Goal: Information Seeking & Learning: Learn about a topic

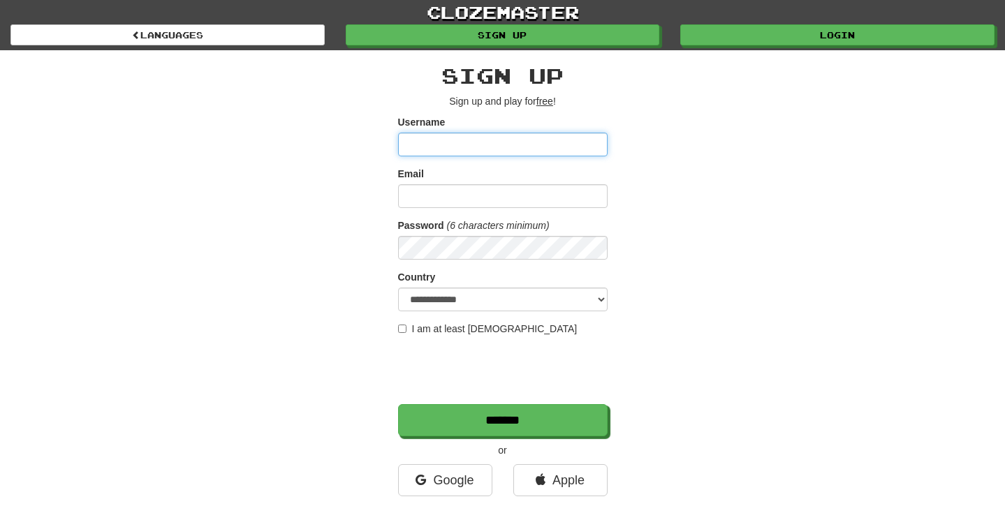
click at [442, 143] on input "Username" at bounding box center [503, 145] width 210 height 24
click at [464, 142] on input "Username" at bounding box center [503, 145] width 210 height 24
click at [752, 178] on div "**********" at bounding box center [502, 294] width 817 height 488
click at [547, 146] on input "Username" at bounding box center [503, 145] width 210 height 24
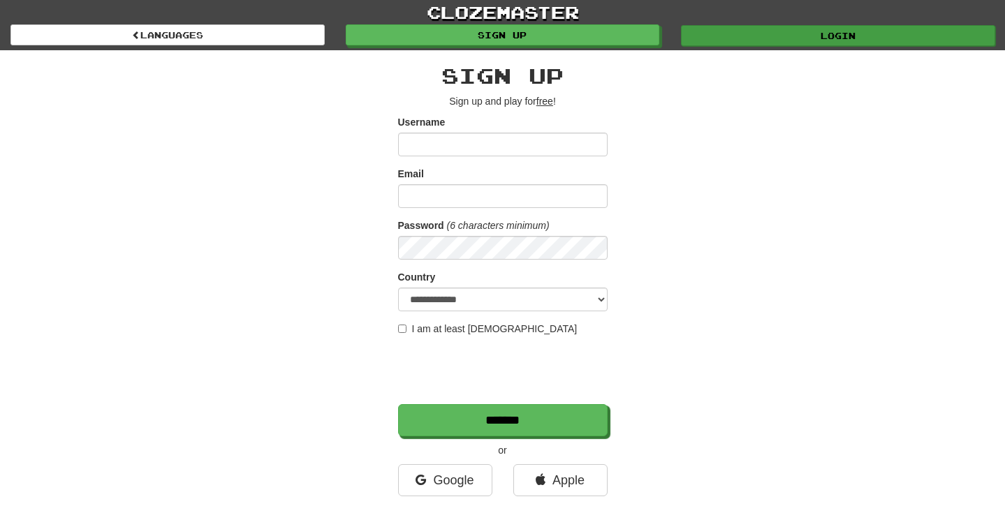
click at [818, 33] on link "Login" at bounding box center [838, 35] width 314 height 21
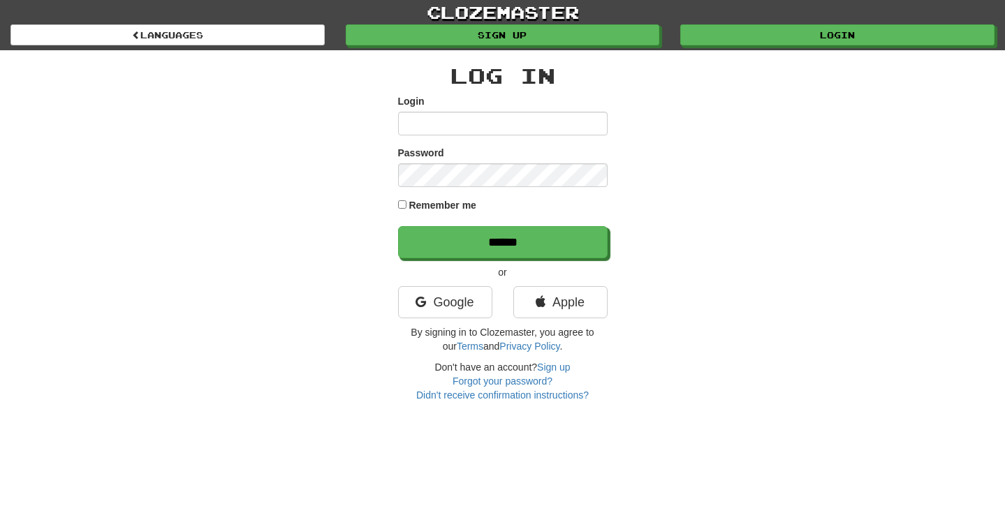
click at [522, 126] on input "Login" at bounding box center [503, 124] width 210 height 24
type input "**********"
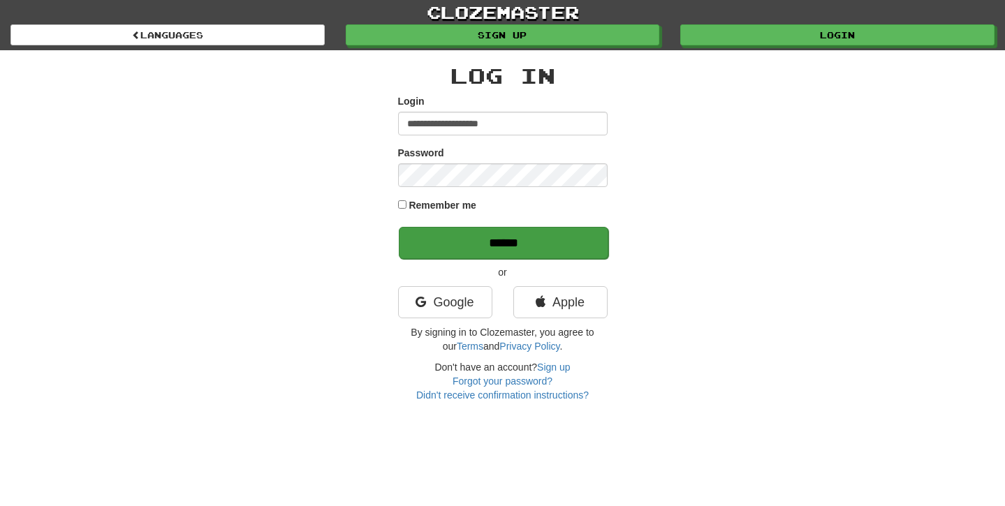
click at [493, 239] on input "******" at bounding box center [504, 243] width 210 height 32
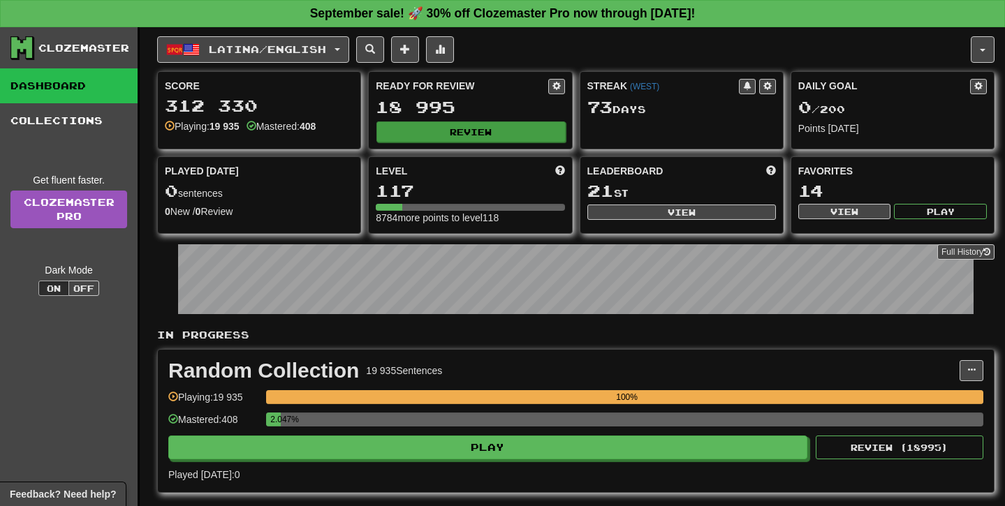
click at [467, 124] on button "Review" at bounding box center [470, 132] width 189 height 21
select select "**"
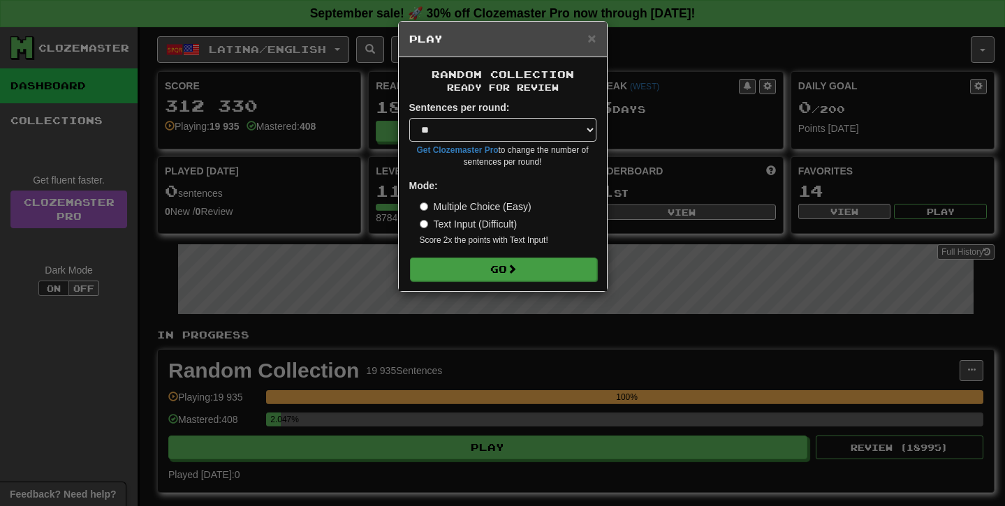
click at [528, 265] on button "Go" at bounding box center [503, 270] width 187 height 24
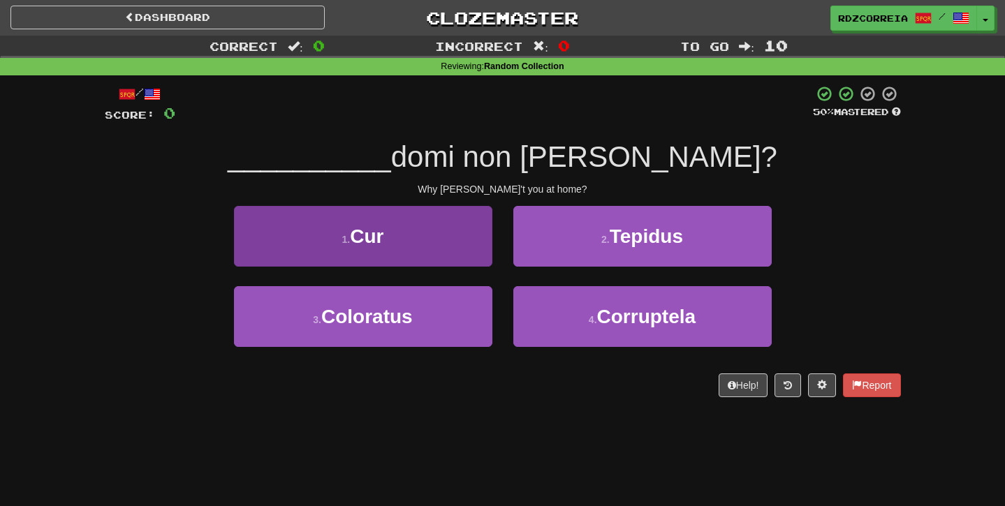
click at [453, 224] on button "1 . Cur" at bounding box center [363, 236] width 258 height 61
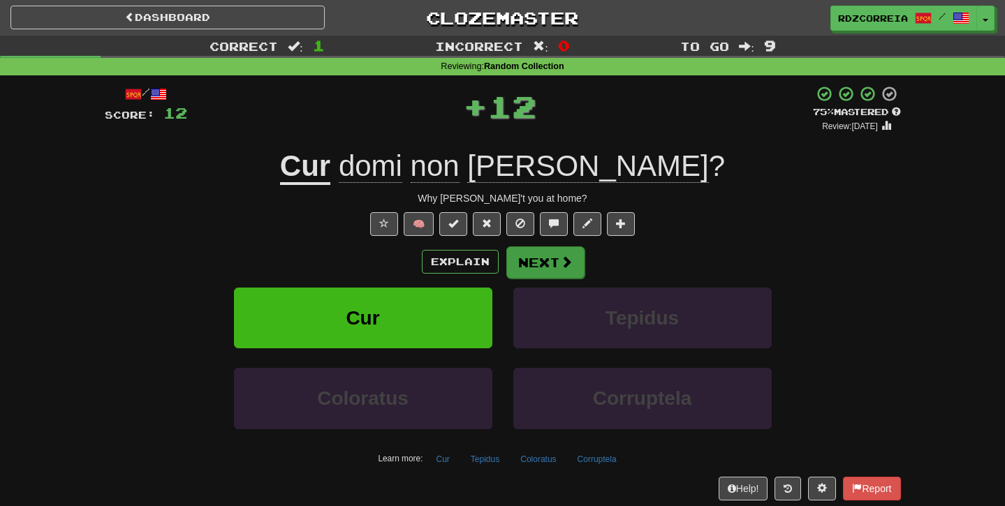
click at [555, 259] on button "Next" at bounding box center [545, 263] width 78 height 32
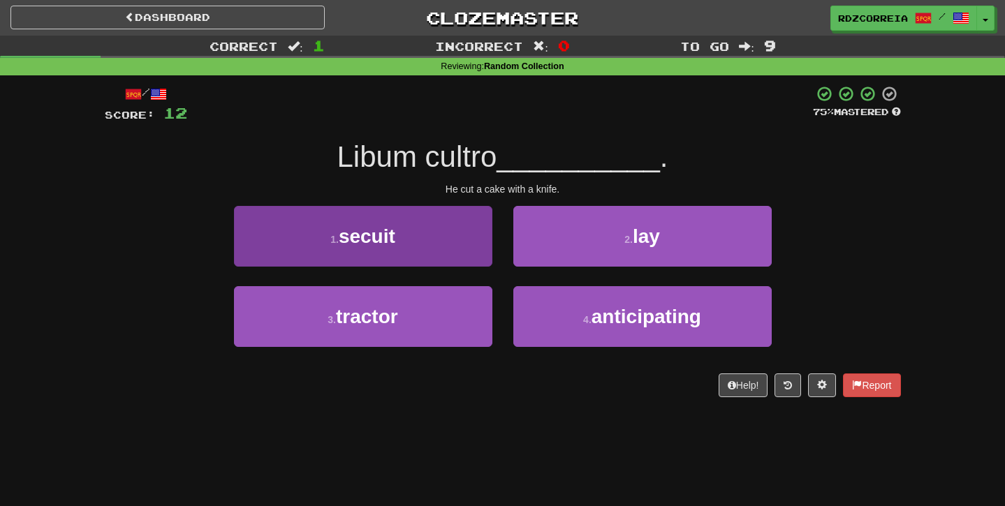
click at [432, 236] on button "1 . secuit" at bounding box center [363, 236] width 258 height 61
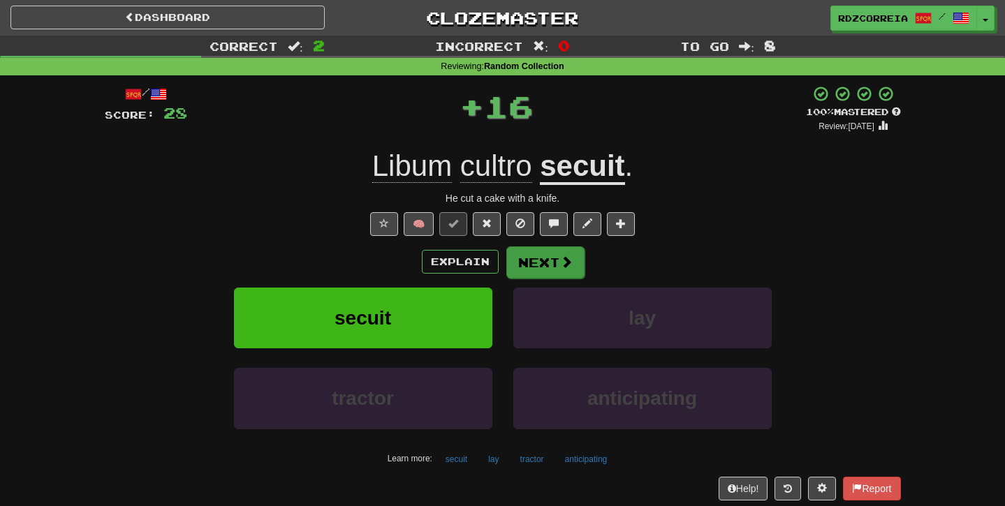
click at [550, 258] on button "Next" at bounding box center [545, 263] width 78 height 32
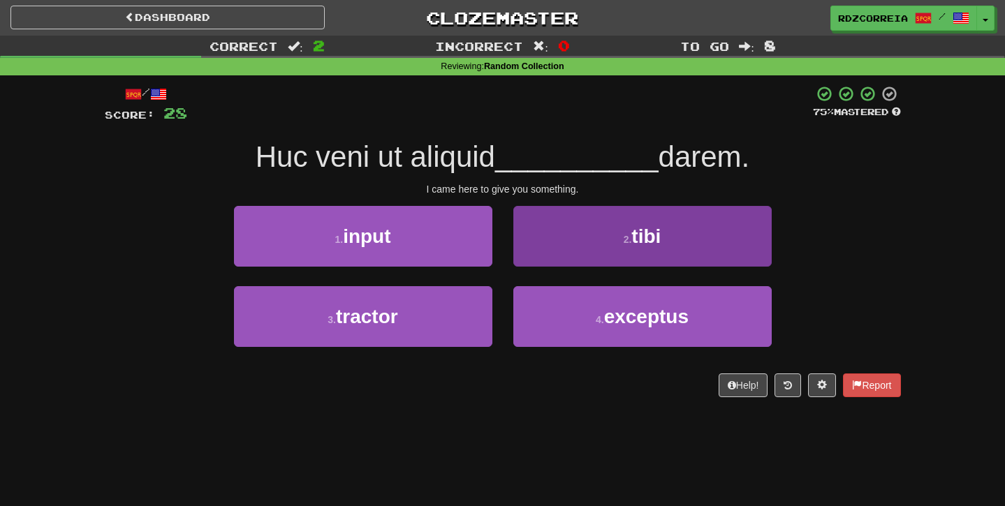
click at [570, 250] on button "2 . tibi" at bounding box center [642, 236] width 258 height 61
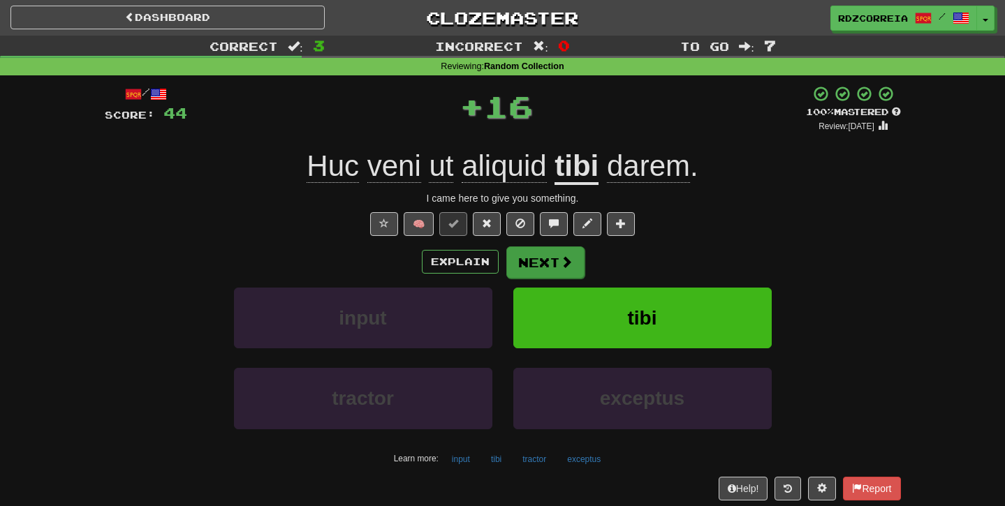
click at [544, 259] on button "Next" at bounding box center [545, 263] width 78 height 32
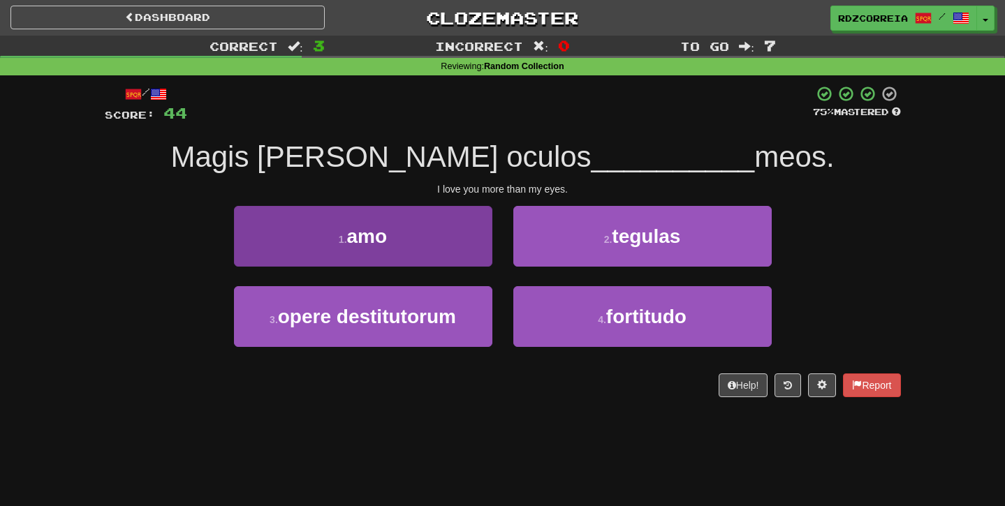
click at [409, 236] on button "1 . amo" at bounding box center [363, 236] width 258 height 61
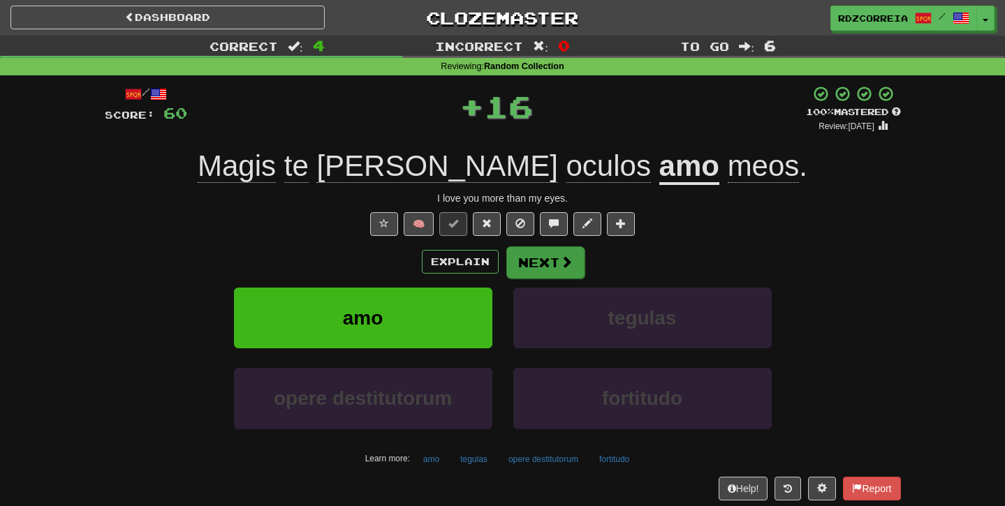
click at [525, 250] on button "Next" at bounding box center [545, 263] width 78 height 32
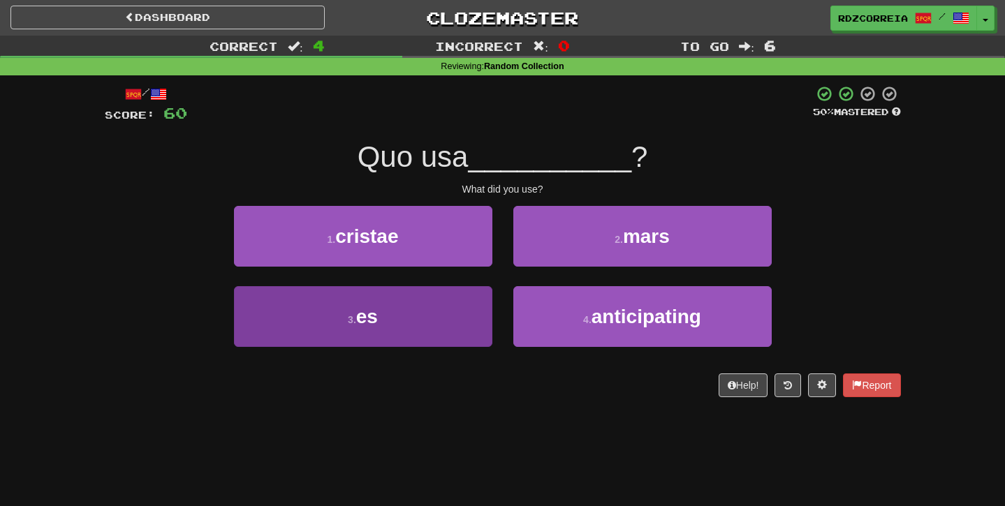
click at [401, 324] on button "3 . es" at bounding box center [363, 316] width 258 height 61
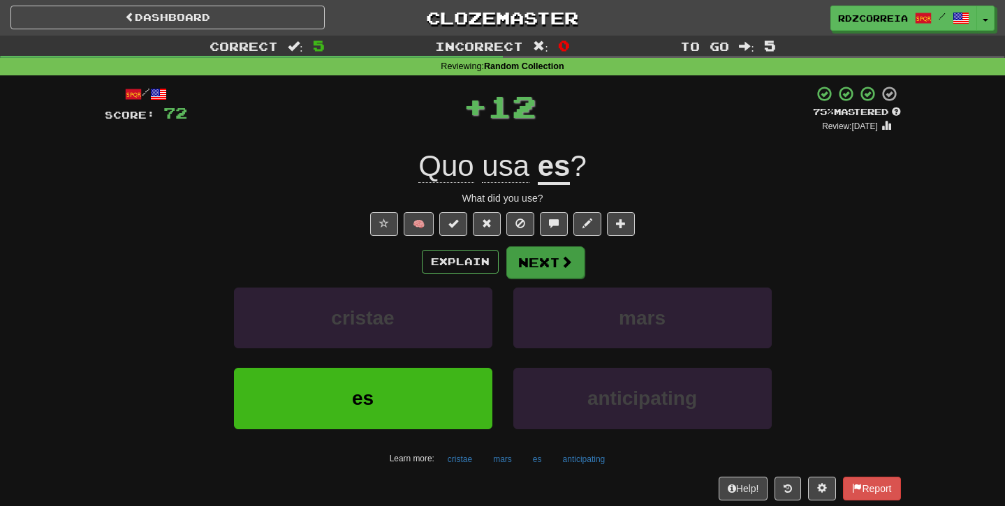
click at [534, 266] on button "Next" at bounding box center [545, 263] width 78 height 32
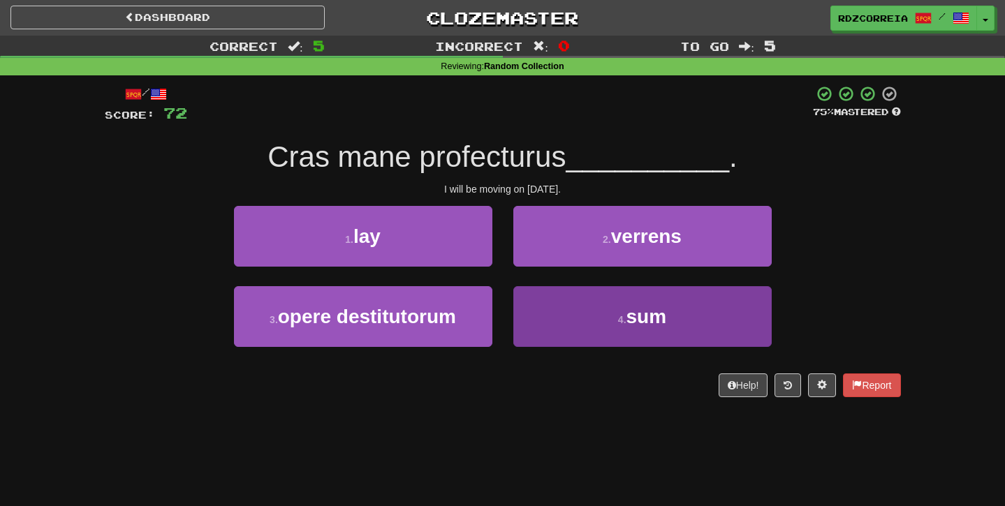
click at [598, 304] on button "4 . sum" at bounding box center [642, 316] width 258 height 61
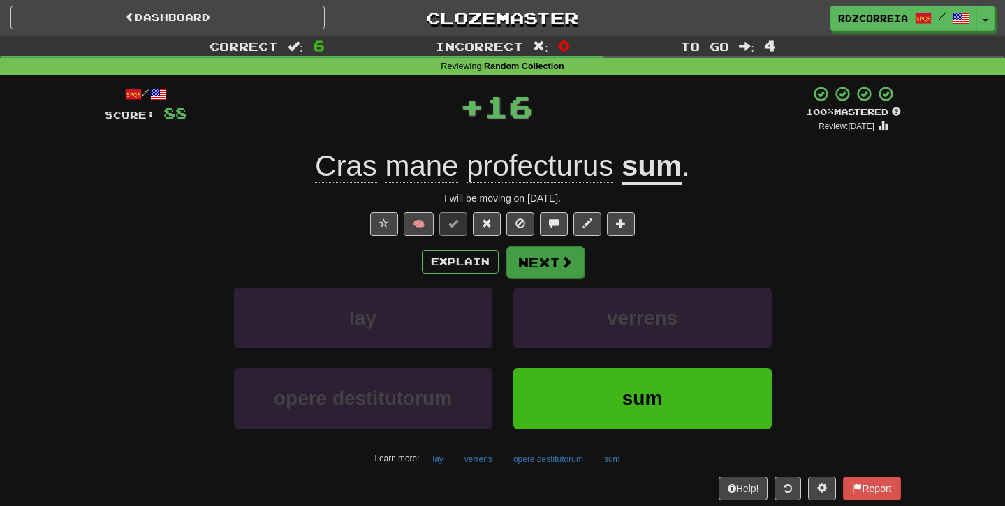
click at [562, 256] on span at bounding box center [566, 262] width 13 height 13
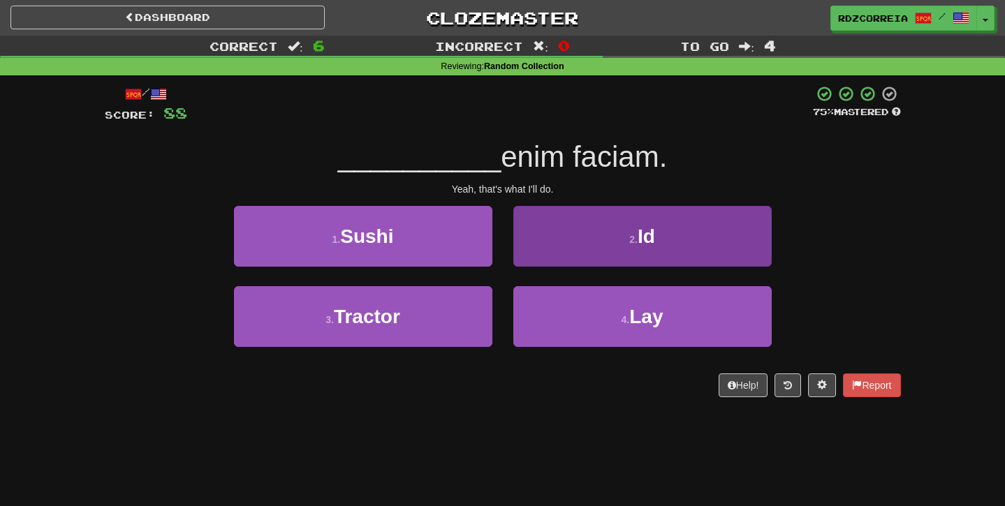
click at [584, 243] on button "2 . Id" at bounding box center [642, 236] width 258 height 61
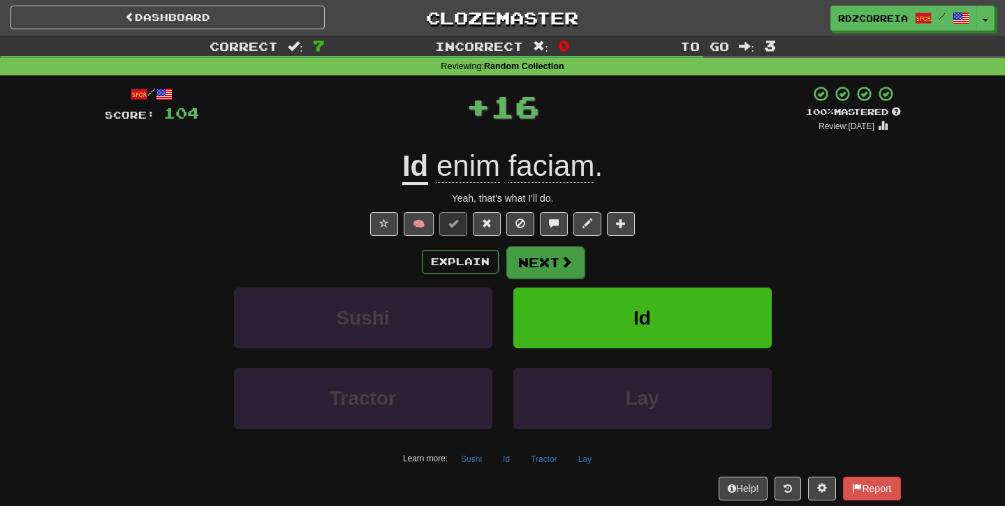
click at [528, 266] on button "Next" at bounding box center [545, 263] width 78 height 32
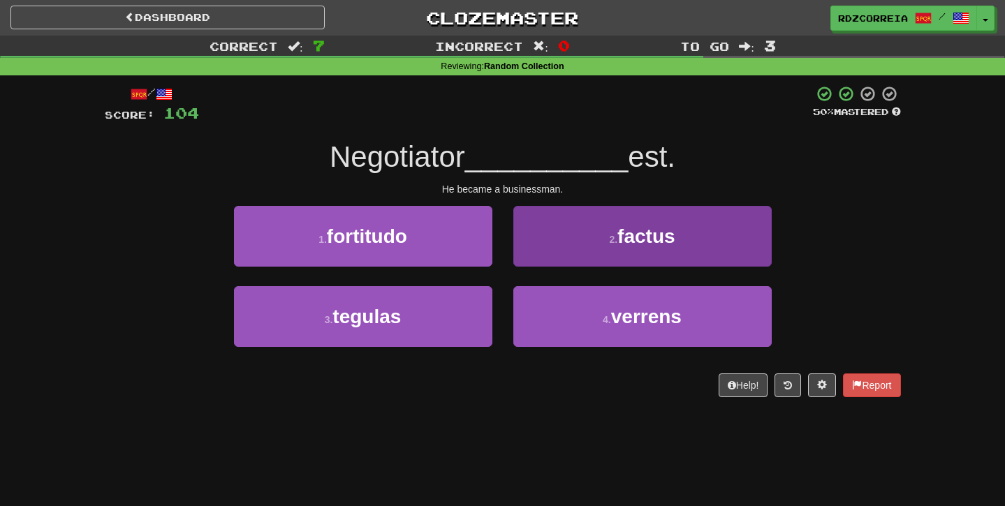
click at [613, 237] on small "2 ." at bounding box center [613, 239] width 8 height 11
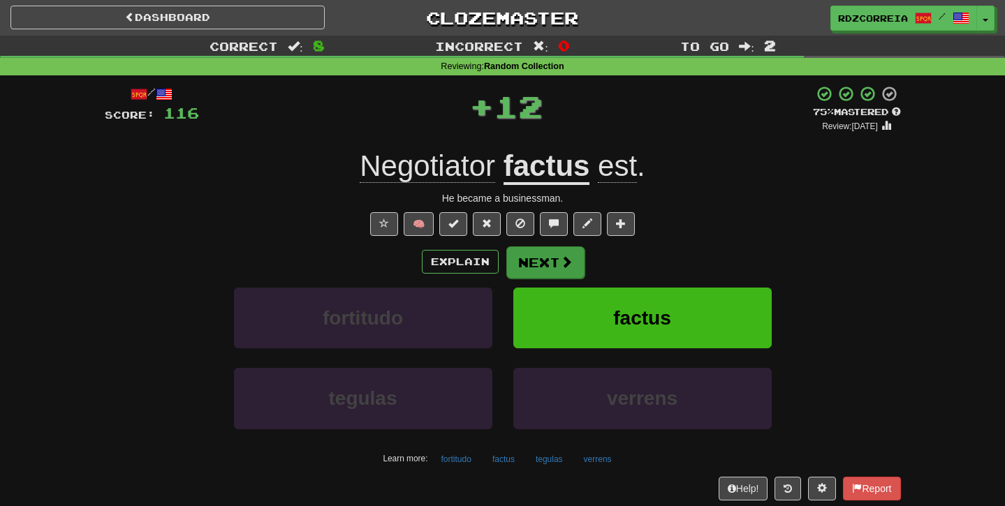
click at [550, 256] on button "Next" at bounding box center [545, 263] width 78 height 32
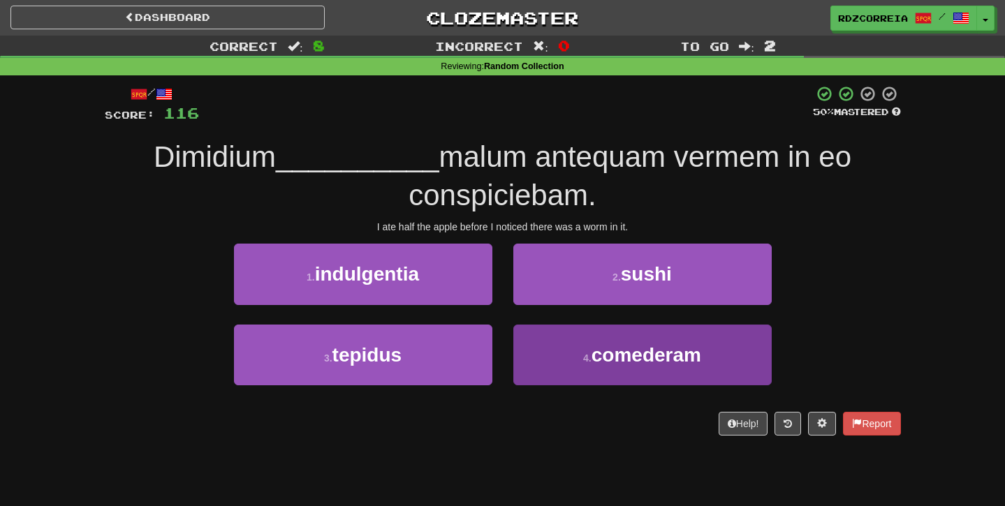
click at [569, 351] on button "4 . comederam" at bounding box center [642, 355] width 258 height 61
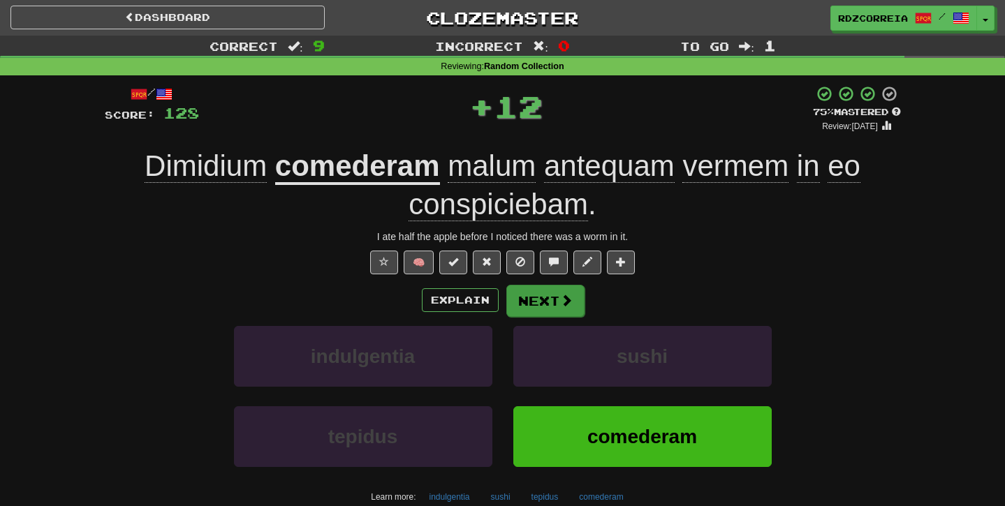
click at [543, 302] on button "Next" at bounding box center [545, 301] width 78 height 32
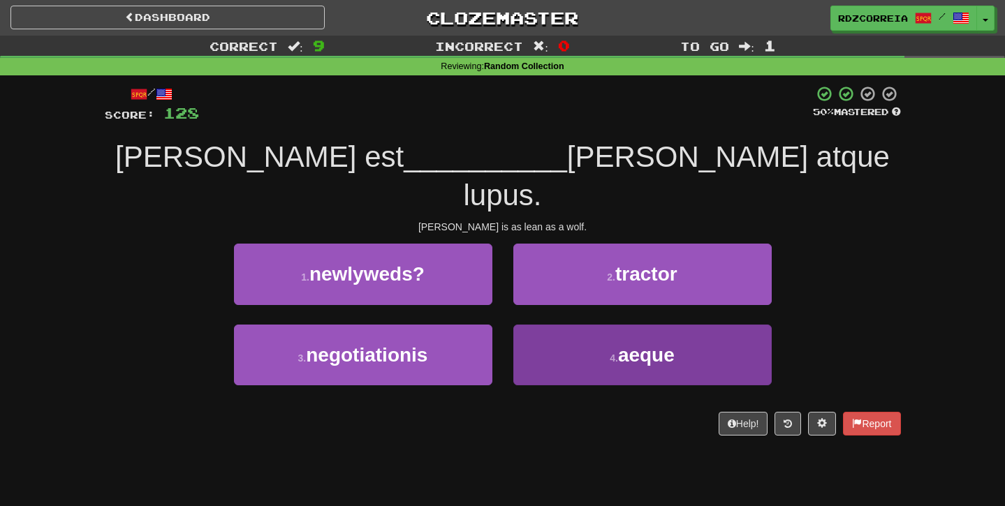
click at [599, 325] on button "4 . aeque" at bounding box center [642, 355] width 258 height 61
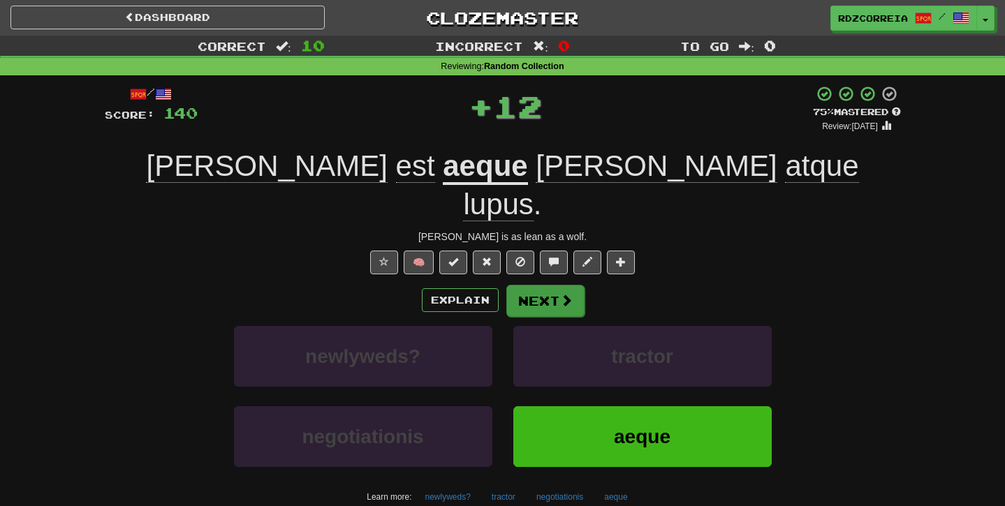
click at [549, 285] on button "Next" at bounding box center [545, 301] width 78 height 32
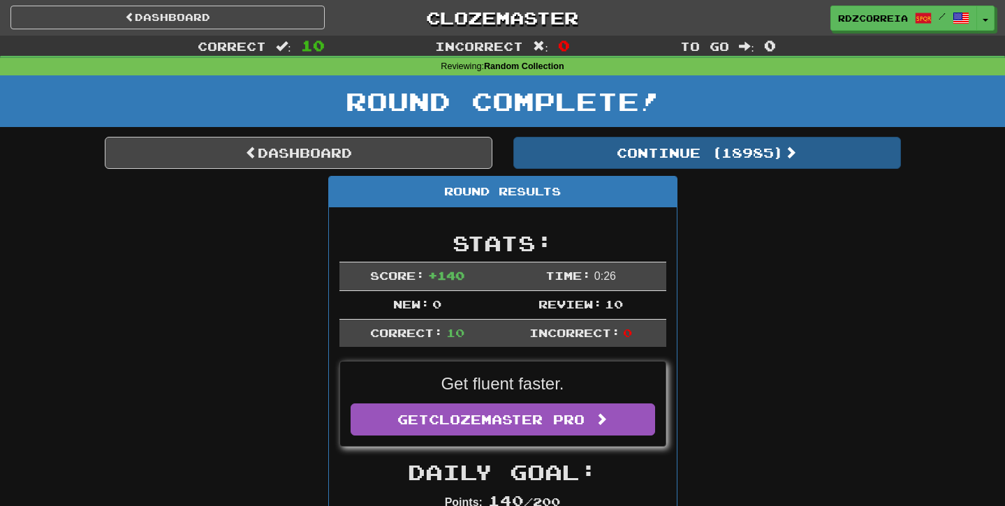
click at [624, 157] on button "Continue ( 18985 )" at bounding box center [707, 153] width 388 height 32
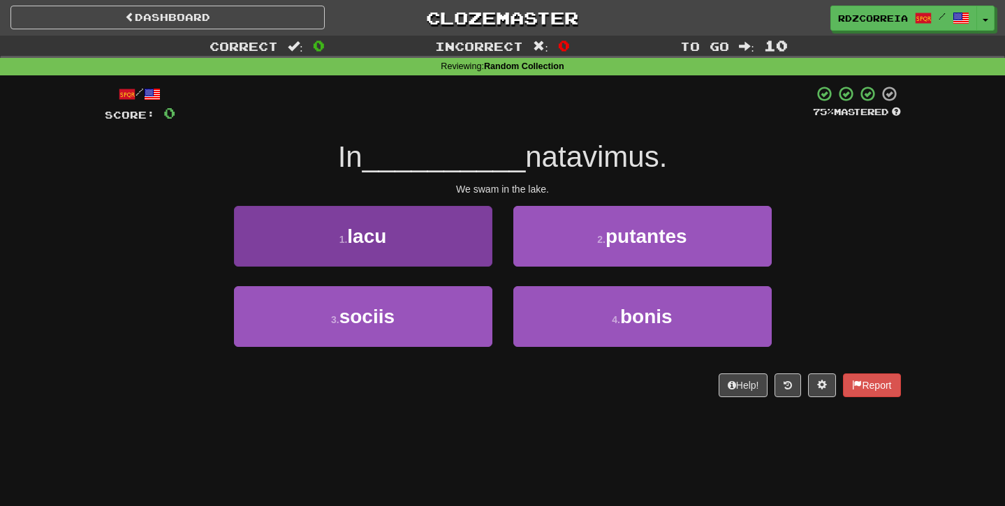
click at [451, 232] on button "1 . lacu" at bounding box center [363, 236] width 258 height 61
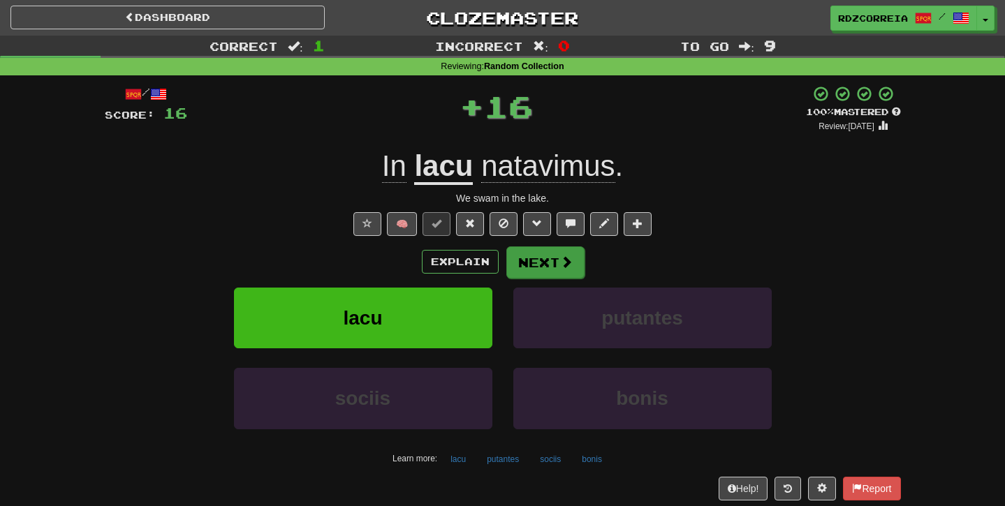
click at [548, 256] on button "Next" at bounding box center [545, 263] width 78 height 32
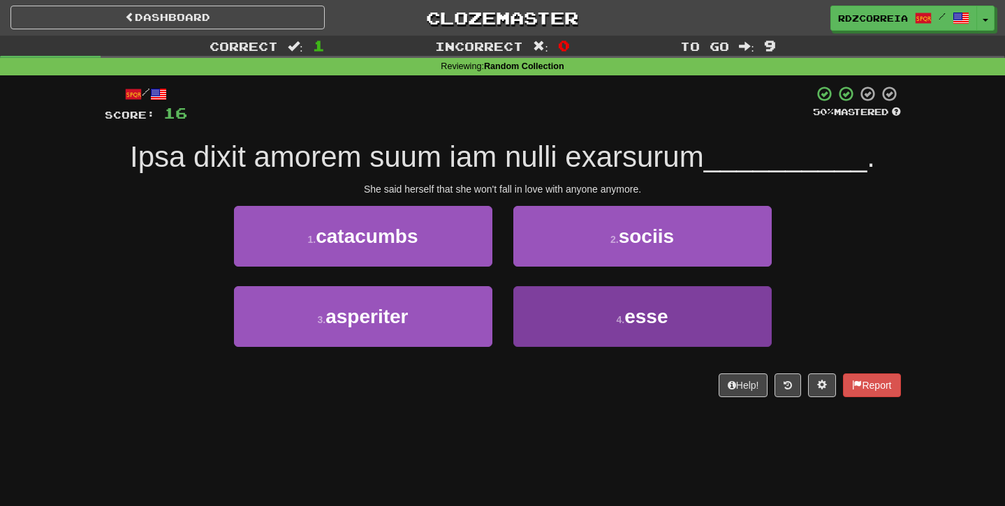
click at [597, 342] on button "4 . esse" at bounding box center [642, 316] width 258 height 61
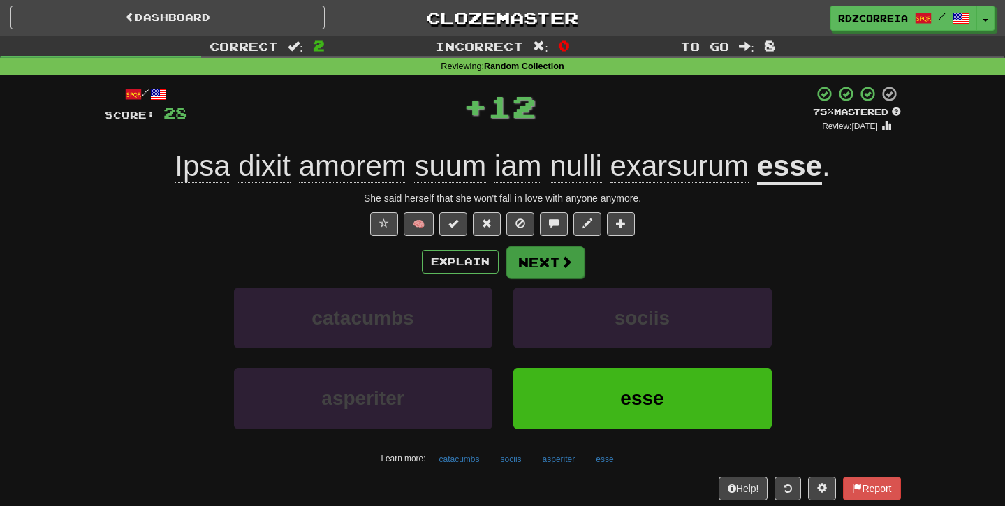
click at [557, 263] on button "Next" at bounding box center [545, 263] width 78 height 32
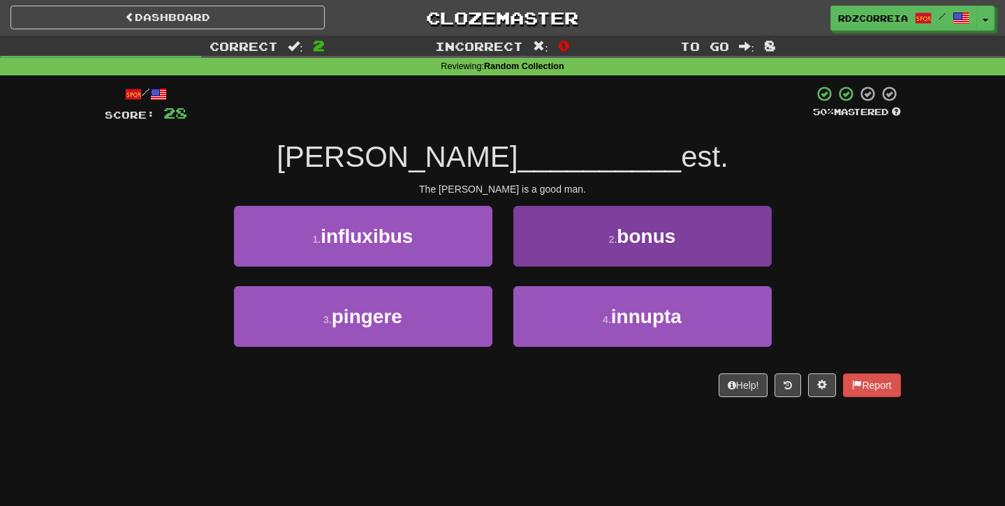
click at [571, 256] on button "2 . bonus" at bounding box center [642, 236] width 258 height 61
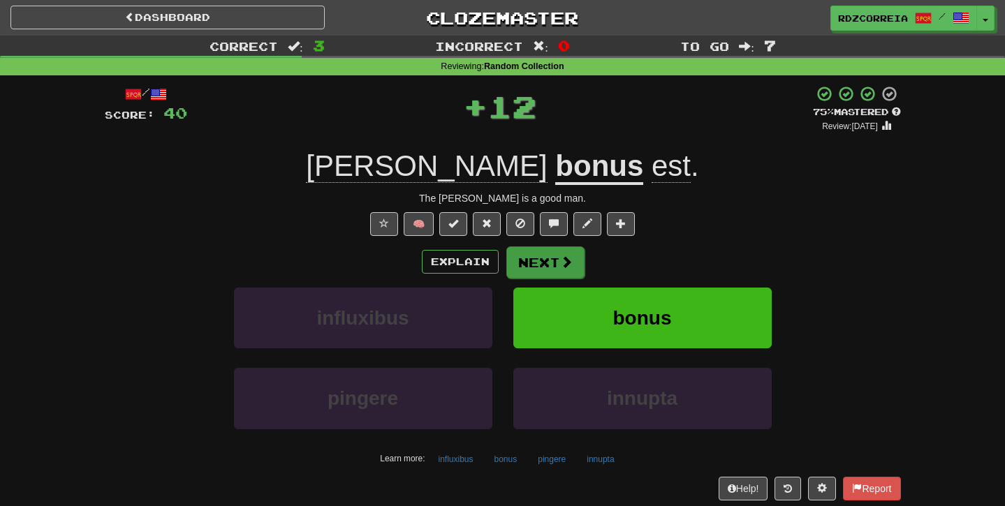
click at [560, 262] on span at bounding box center [566, 262] width 13 height 13
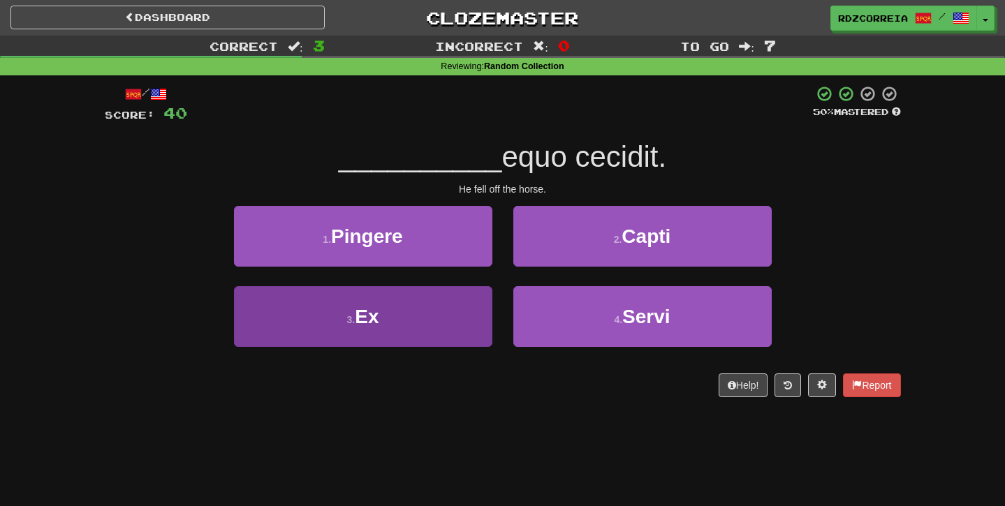
click at [430, 316] on button "3 . Ex" at bounding box center [363, 316] width 258 height 61
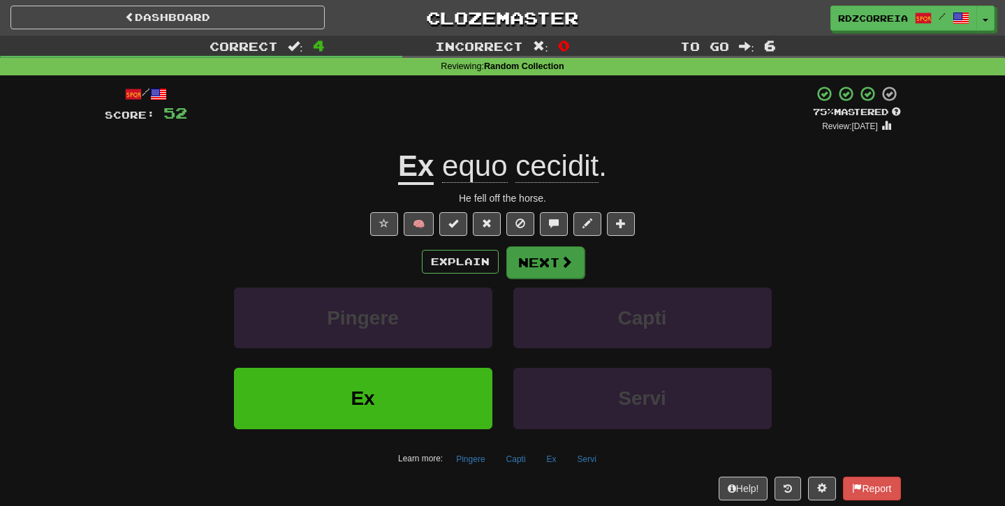
click at [536, 261] on button "Next" at bounding box center [545, 263] width 78 height 32
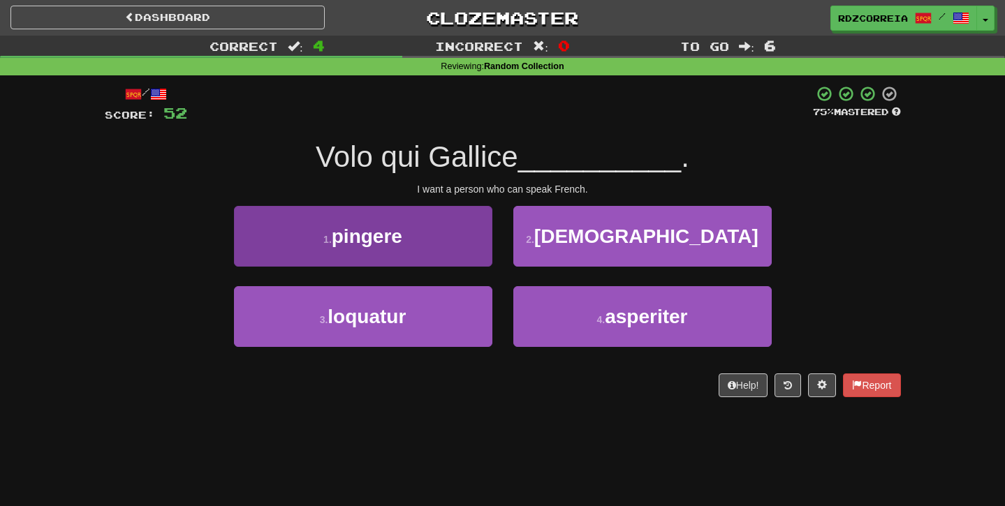
click at [455, 317] on button "3 . loquatur" at bounding box center [363, 316] width 258 height 61
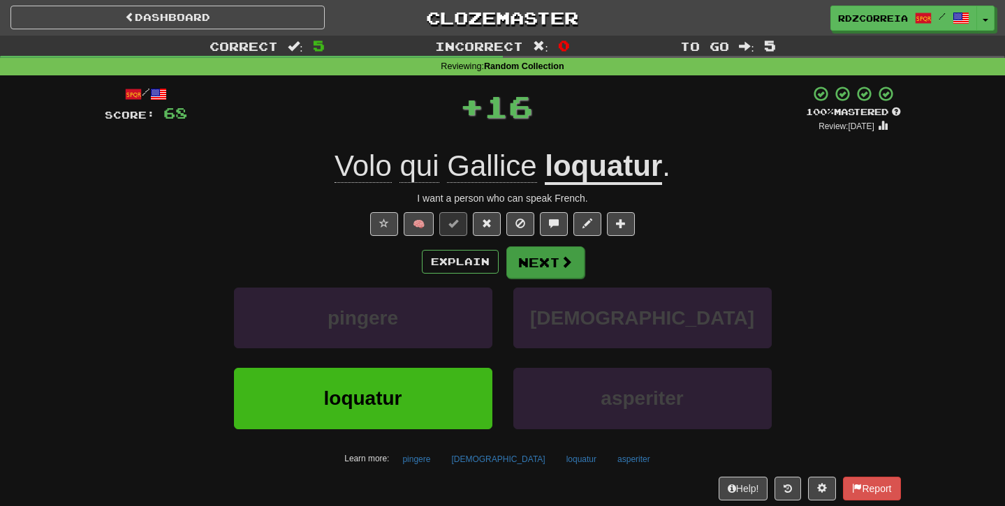
click at [553, 264] on button "Next" at bounding box center [545, 263] width 78 height 32
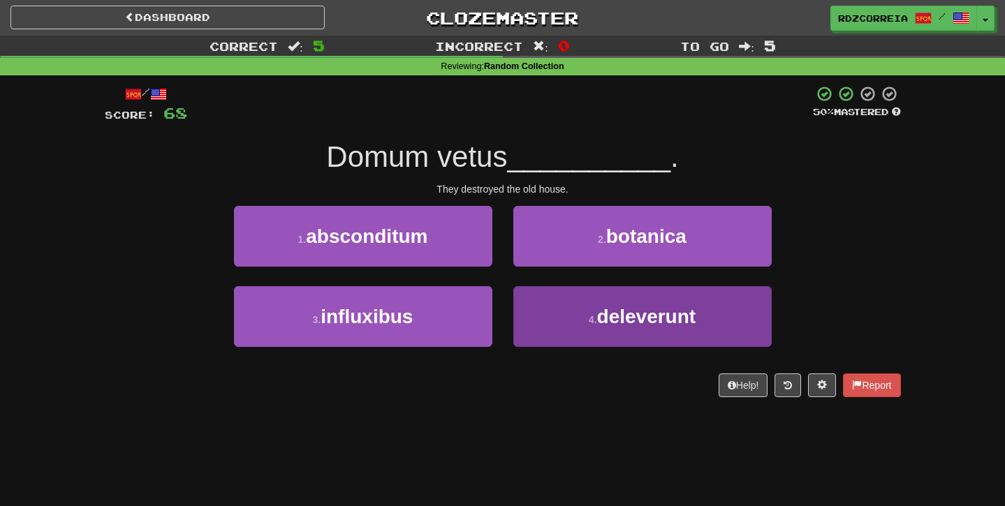
click at [572, 309] on button "4 . deleverunt" at bounding box center [642, 316] width 258 height 61
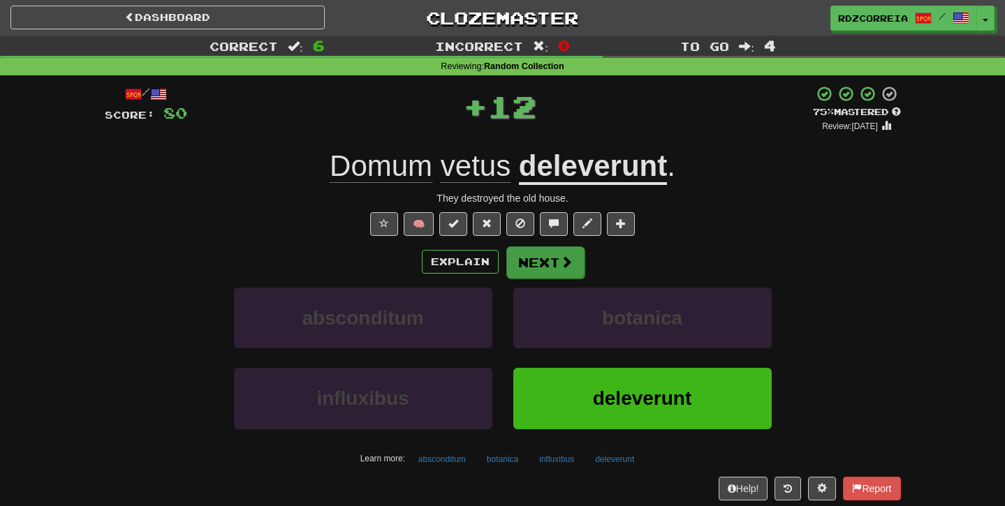
click at [556, 258] on button "Next" at bounding box center [545, 263] width 78 height 32
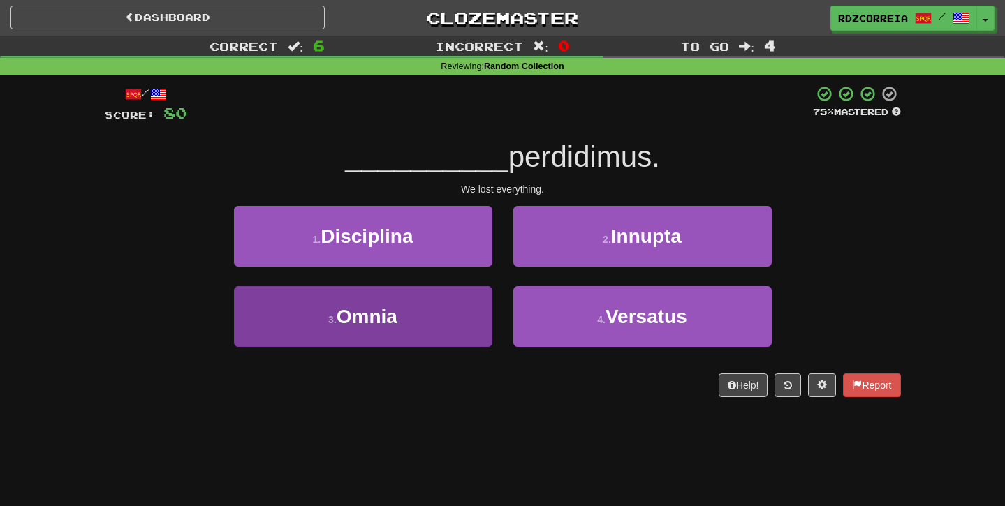
click at [432, 309] on button "3 . Omnia" at bounding box center [363, 316] width 258 height 61
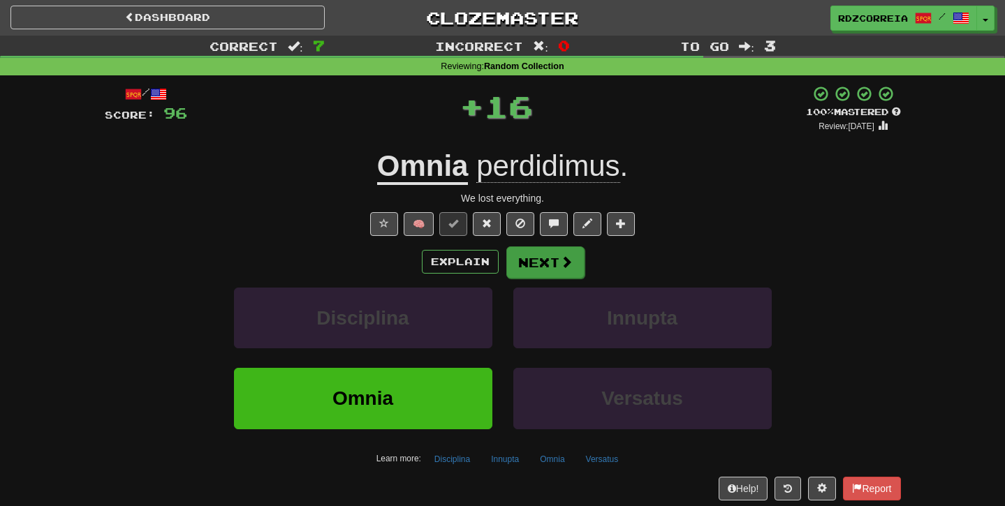
click at [547, 254] on button "Next" at bounding box center [545, 263] width 78 height 32
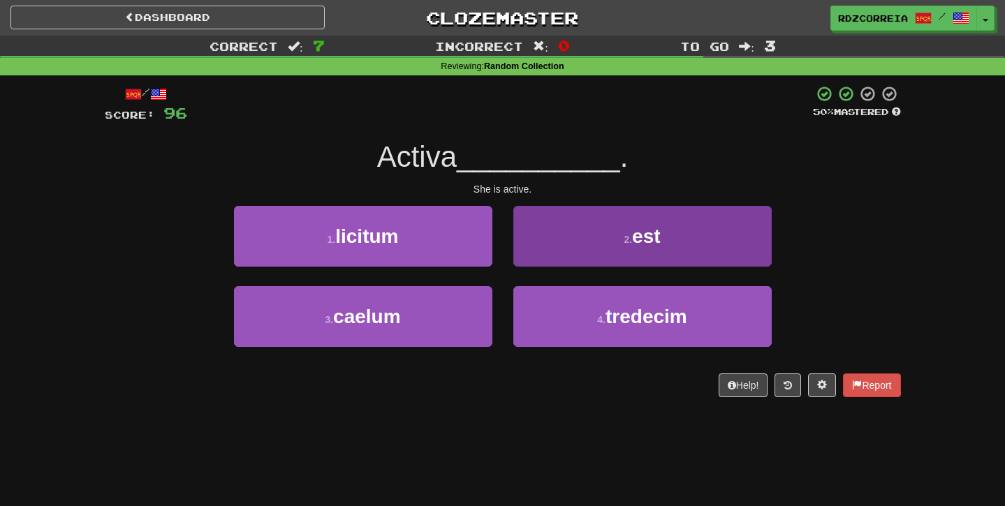
click at [559, 246] on button "2 . est" at bounding box center [642, 236] width 258 height 61
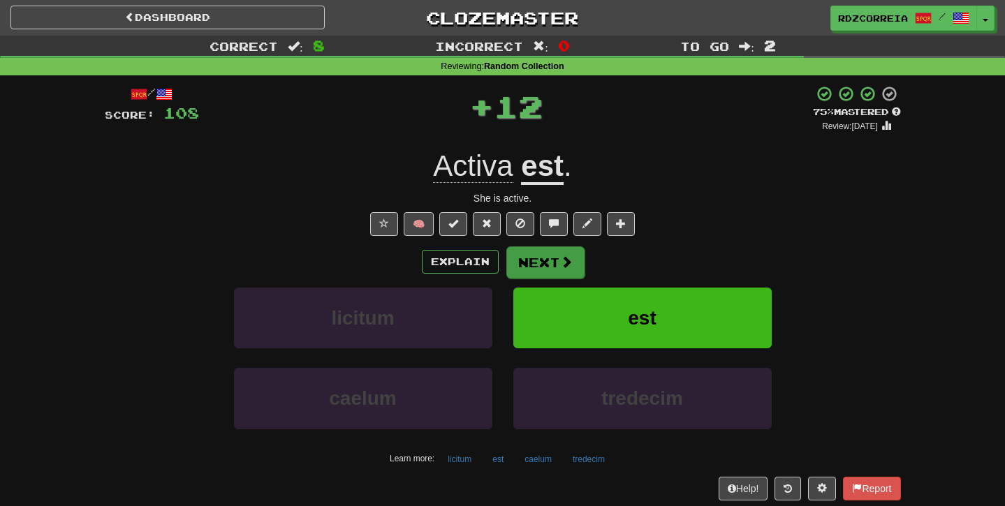
click at [537, 268] on button "Next" at bounding box center [545, 263] width 78 height 32
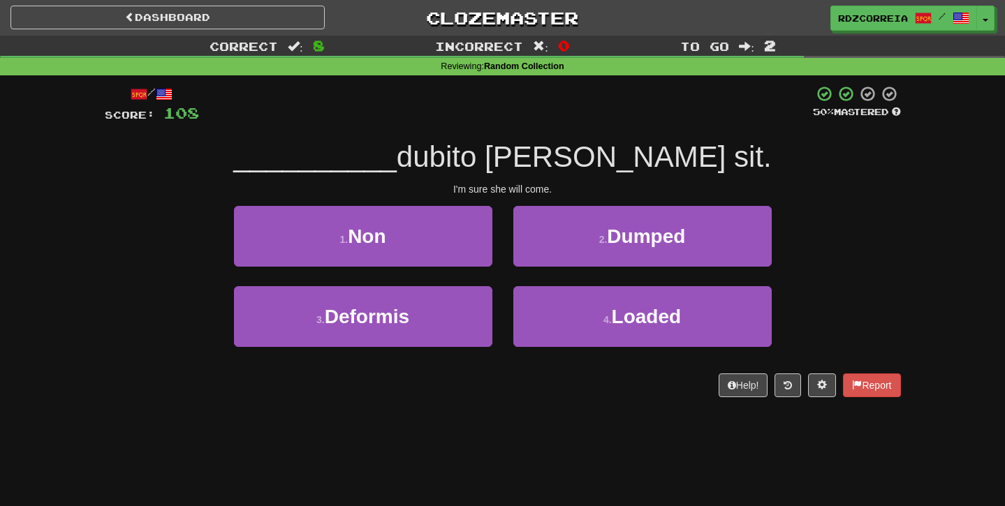
click at [441, 271] on div "1 . Non" at bounding box center [363, 246] width 279 height 80
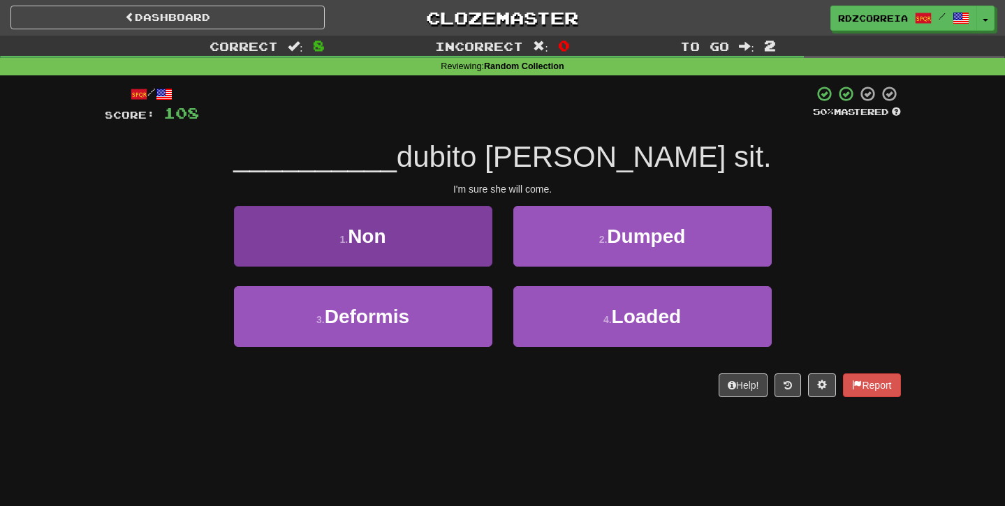
click at [454, 257] on button "1 . Non" at bounding box center [363, 236] width 258 height 61
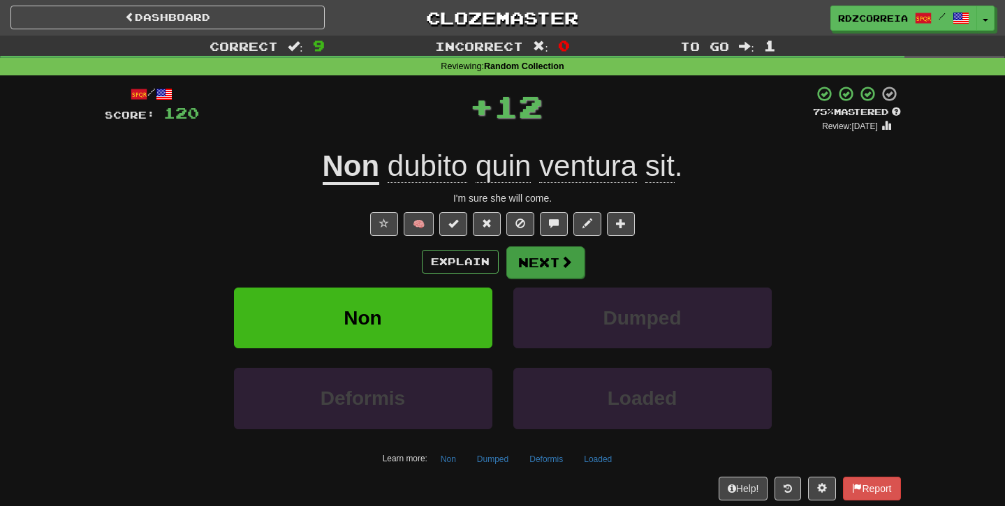
click at [522, 260] on button "Next" at bounding box center [545, 263] width 78 height 32
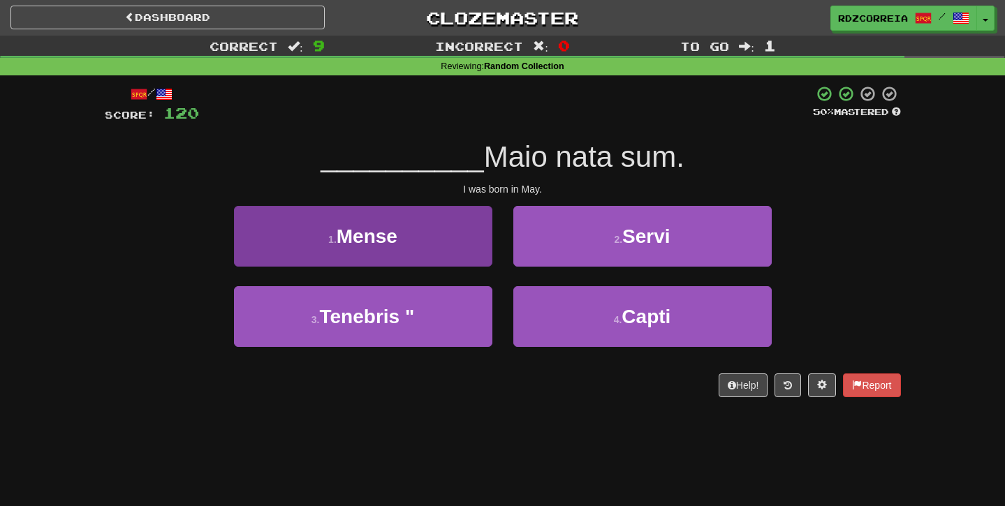
click at [414, 249] on button "1 . Mense" at bounding box center [363, 236] width 258 height 61
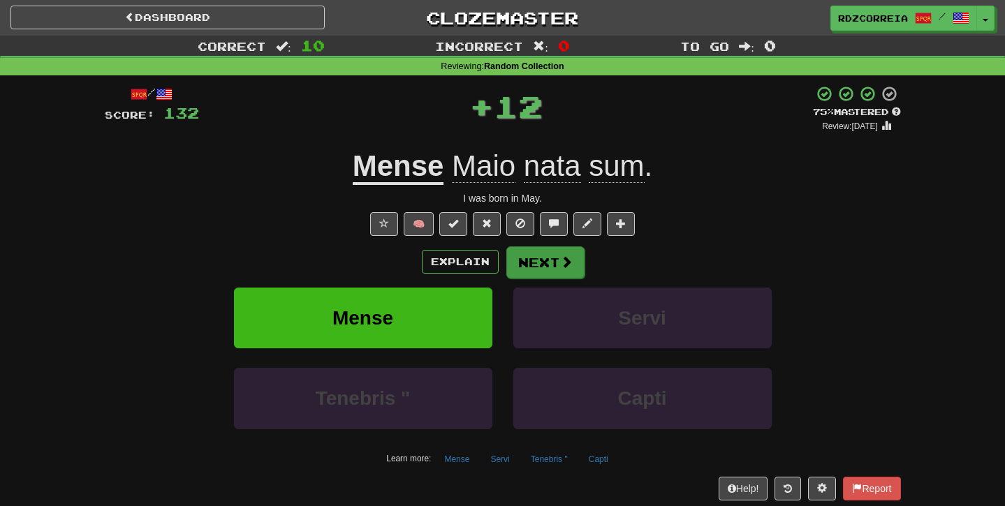
click at [520, 272] on button "Next" at bounding box center [545, 263] width 78 height 32
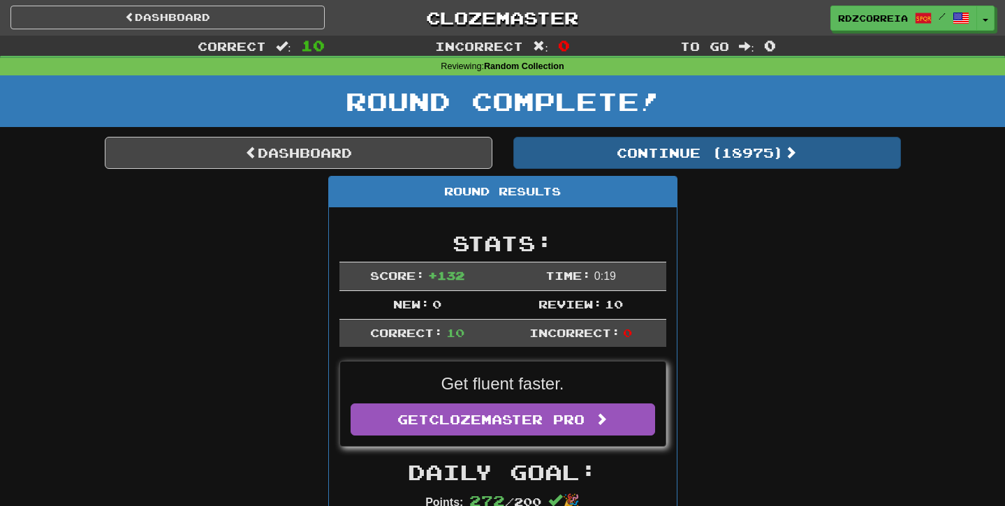
click at [656, 167] on button "Continue ( 18975 )" at bounding box center [707, 153] width 388 height 32
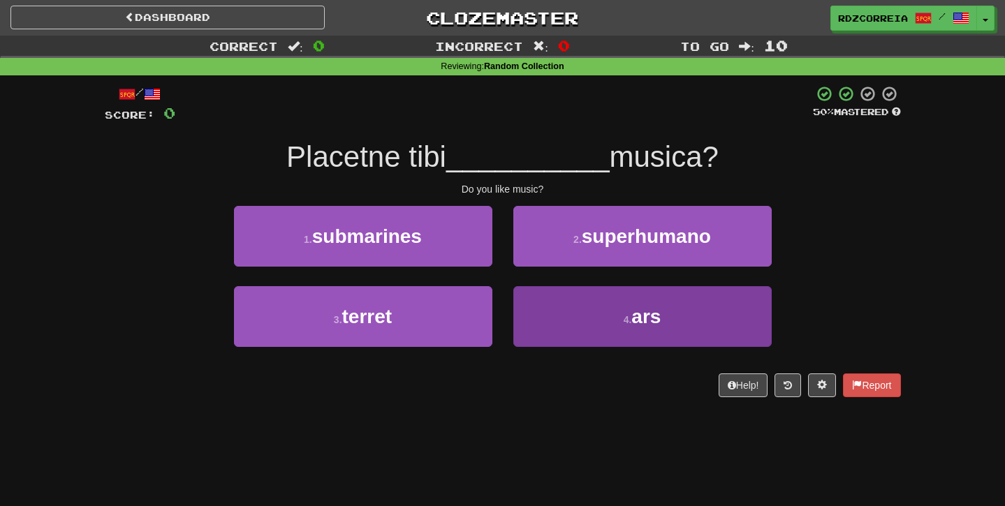
click at [579, 311] on button "4 . ars" at bounding box center [642, 316] width 258 height 61
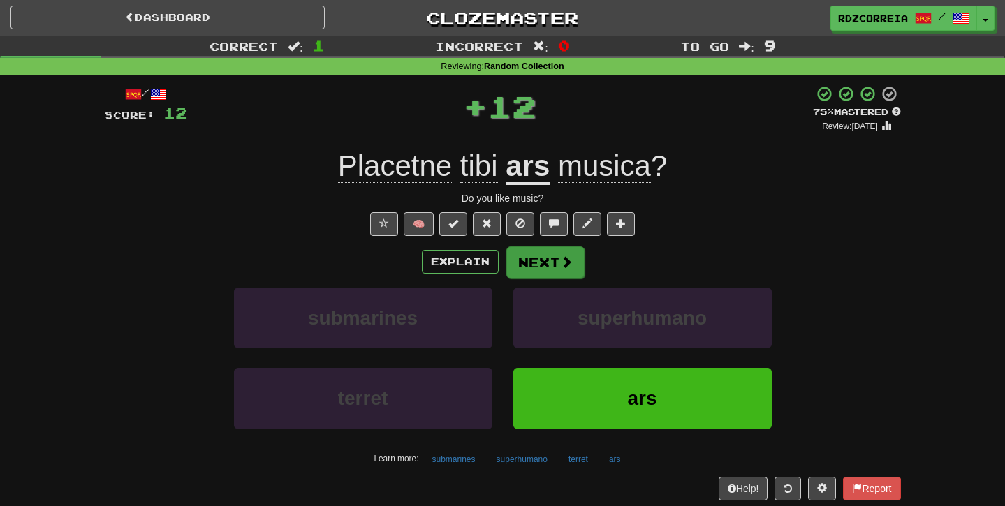
click at [569, 268] on span at bounding box center [566, 262] width 13 height 13
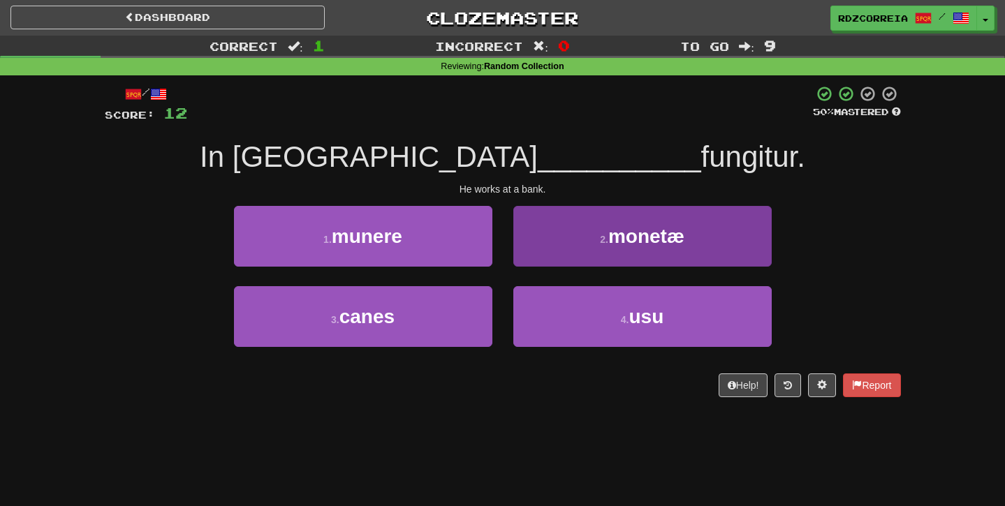
click at [585, 296] on button "4 . usu" at bounding box center [642, 316] width 258 height 61
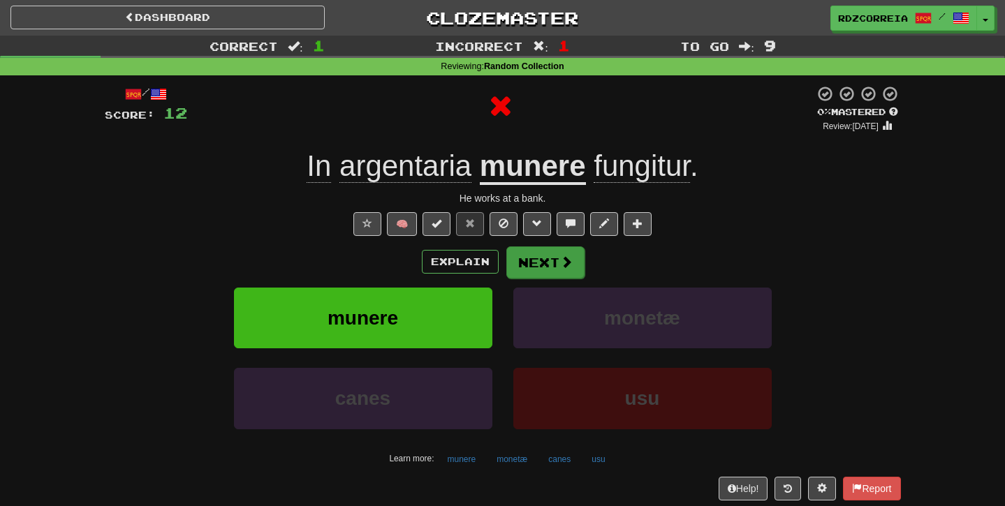
click at [550, 247] on button "Next" at bounding box center [545, 263] width 78 height 32
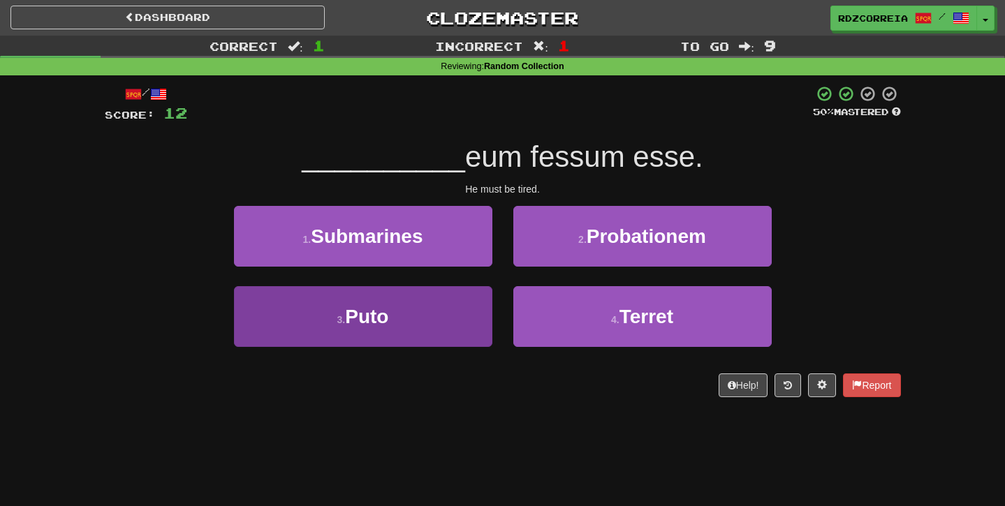
click at [407, 316] on button "3 . Puto" at bounding box center [363, 316] width 258 height 61
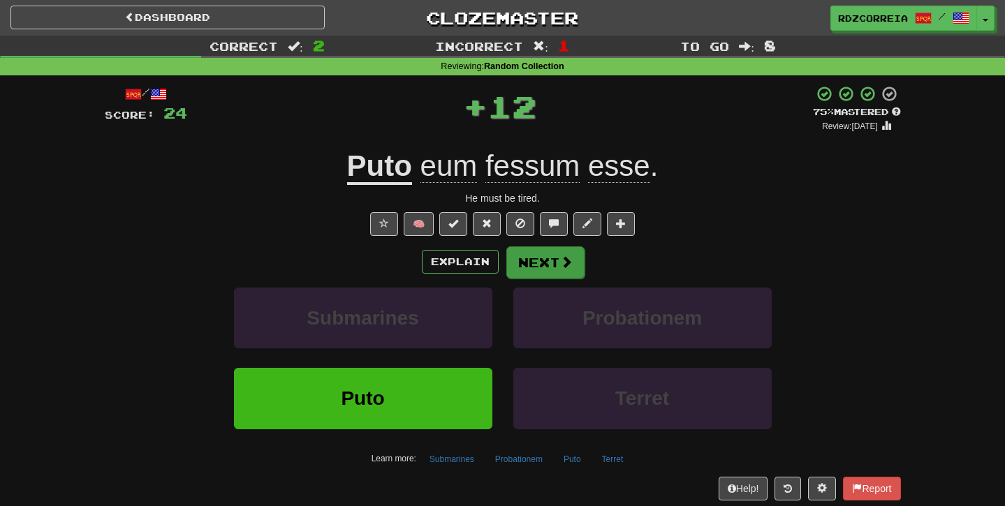
click at [543, 273] on button "Next" at bounding box center [545, 263] width 78 height 32
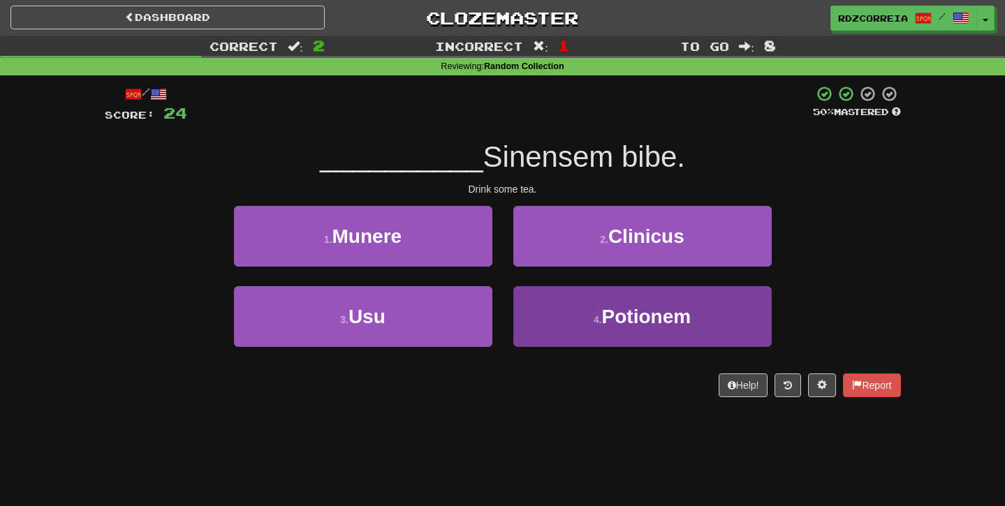
click at [564, 290] on button "4 . Potionem" at bounding box center [642, 316] width 258 height 61
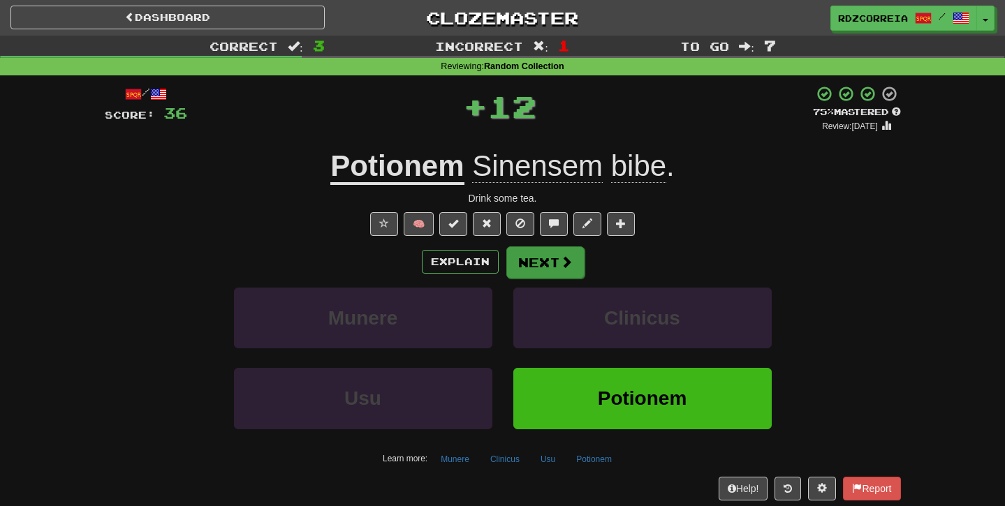
click at [548, 267] on button "Next" at bounding box center [545, 263] width 78 height 32
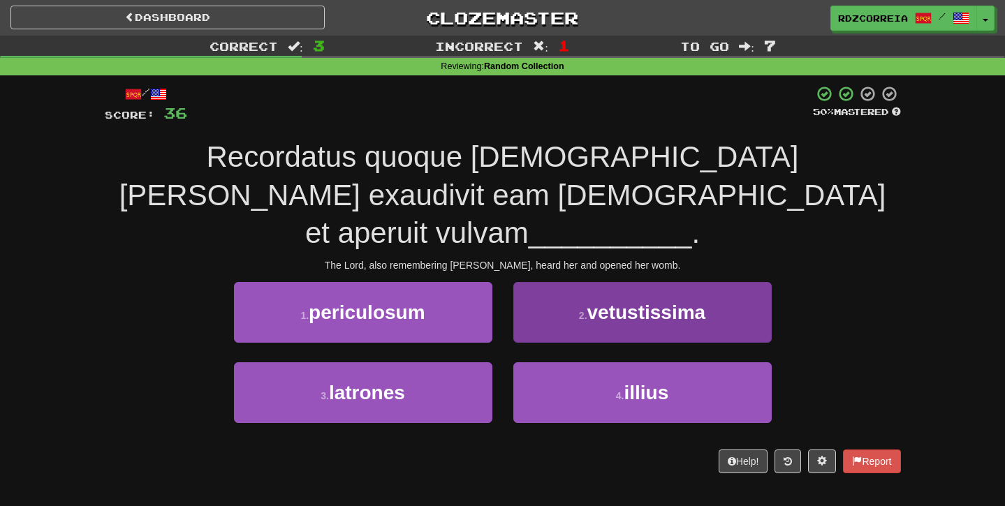
click at [562, 282] on button "2 . vetustissima" at bounding box center [642, 312] width 258 height 61
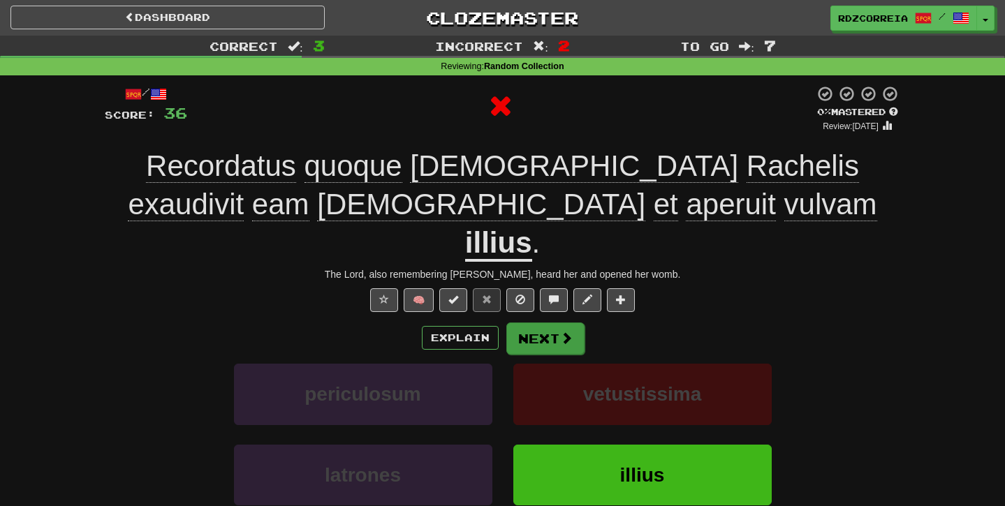
click at [529, 323] on button "Next" at bounding box center [545, 339] width 78 height 32
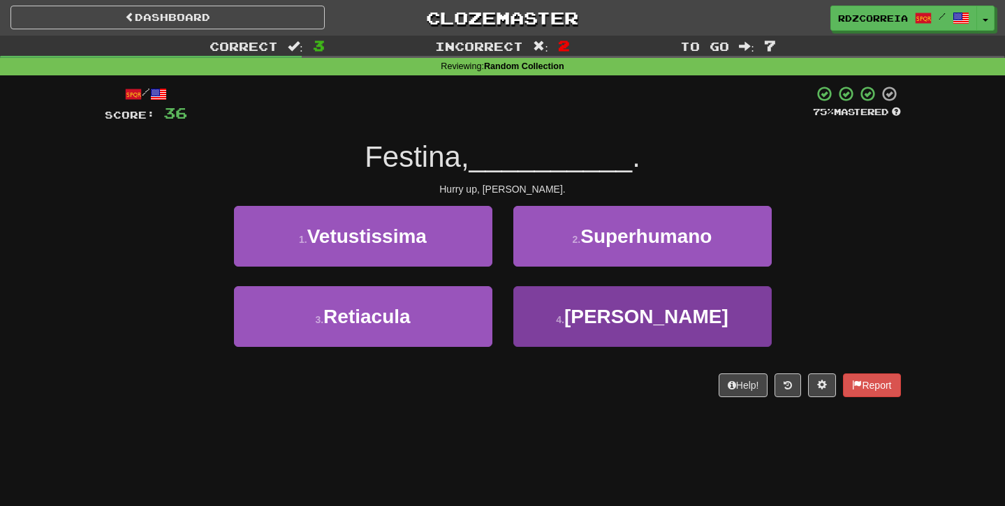
click at [578, 324] on button "4 . Thoma" at bounding box center [642, 316] width 258 height 61
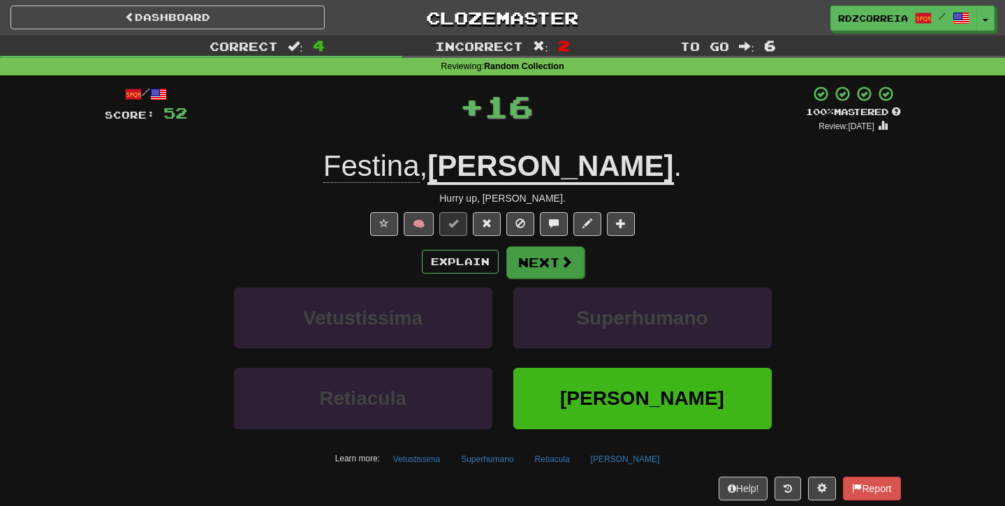
click at [543, 259] on button "Next" at bounding box center [545, 263] width 78 height 32
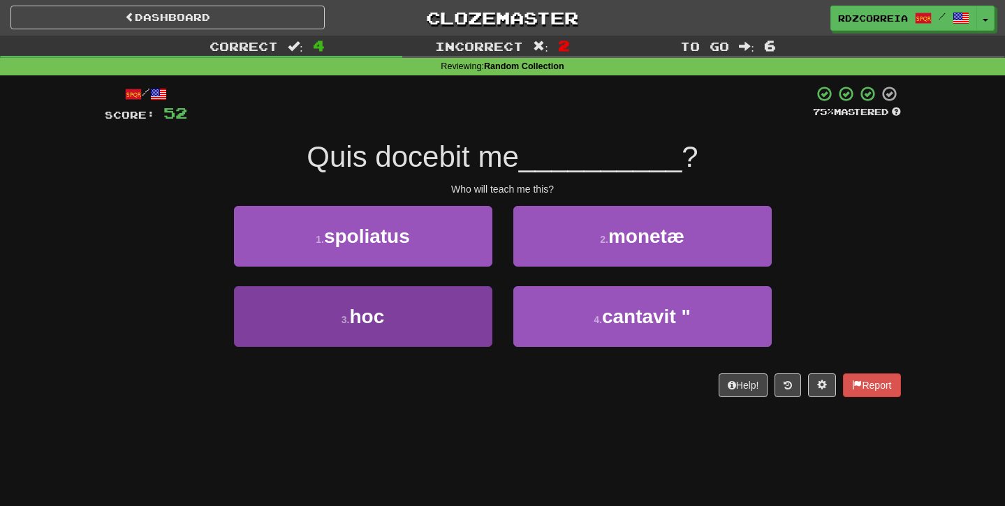
click at [446, 300] on button "3 . hoc" at bounding box center [363, 316] width 258 height 61
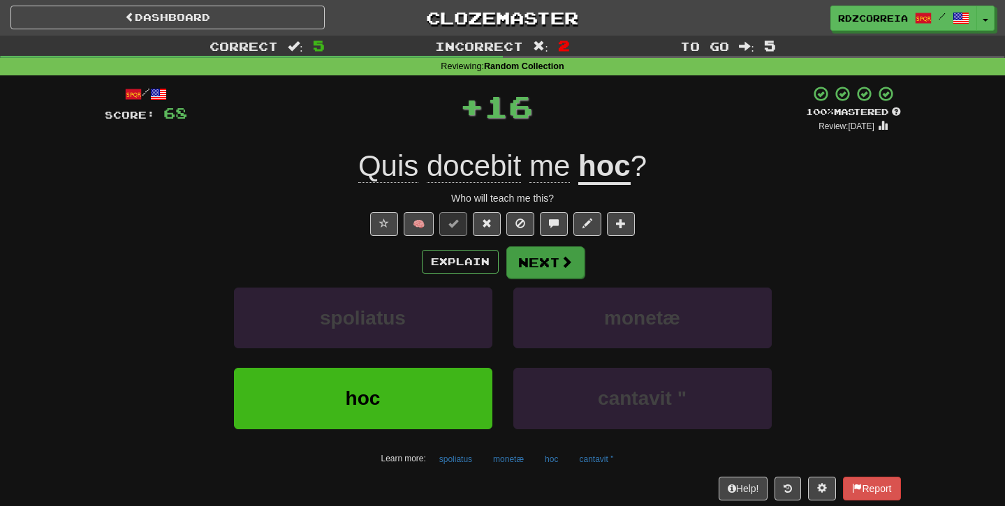
click at [555, 264] on button "Next" at bounding box center [545, 263] width 78 height 32
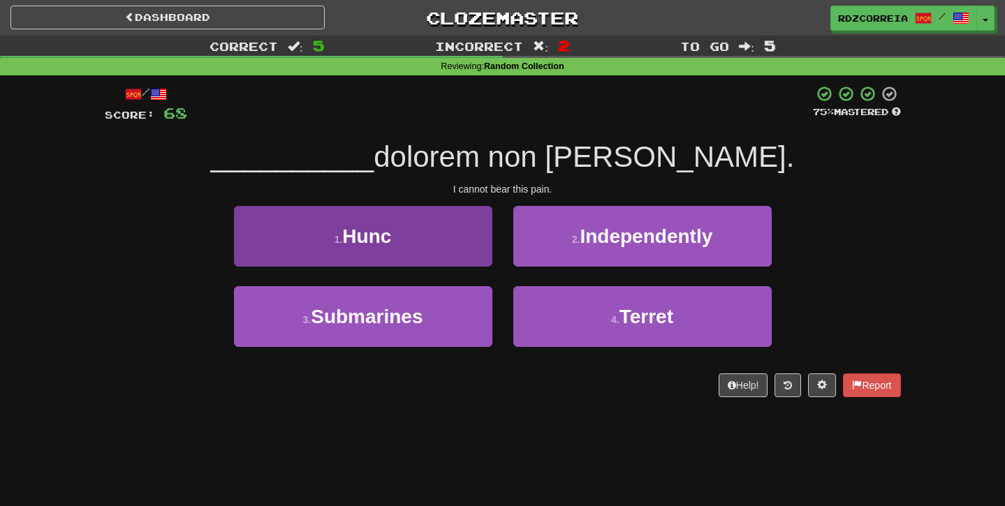
click at [458, 244] on button "1 . Hunc" at bounding box center [363, 236] width 258 height 61
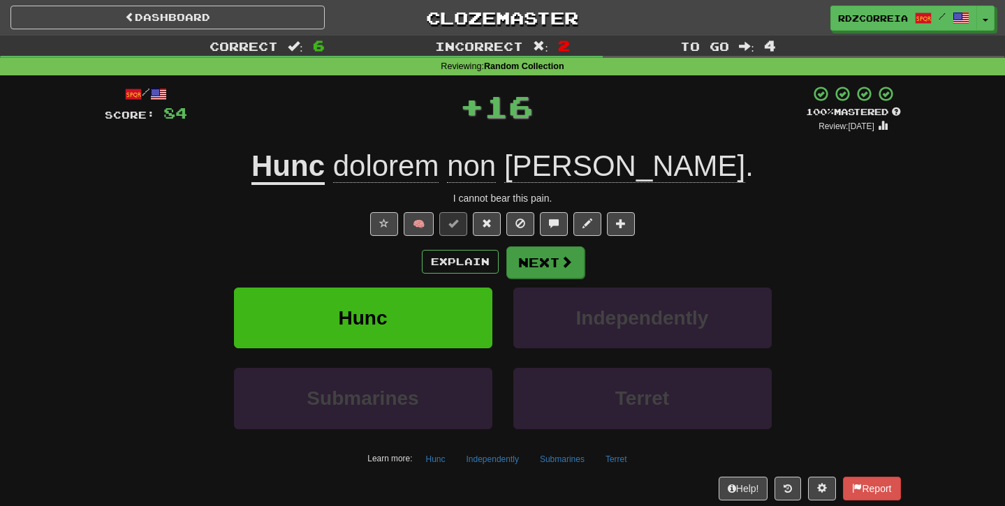
click at [520, 265] on button "Next" at bounding box center [545, 263] width 78 height 32
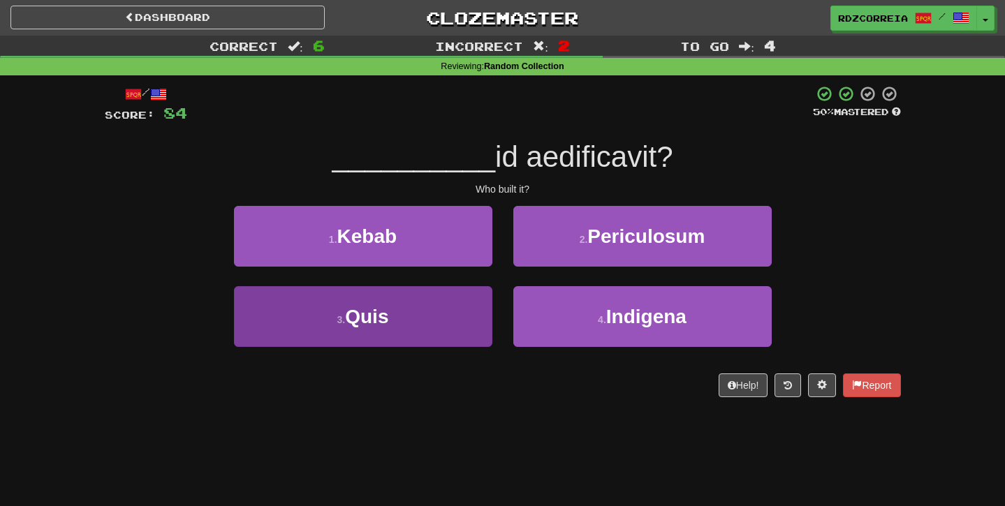
click at [455, 311] on button "3 . Quis" at bounding box center [363, 316] width 258 height 61
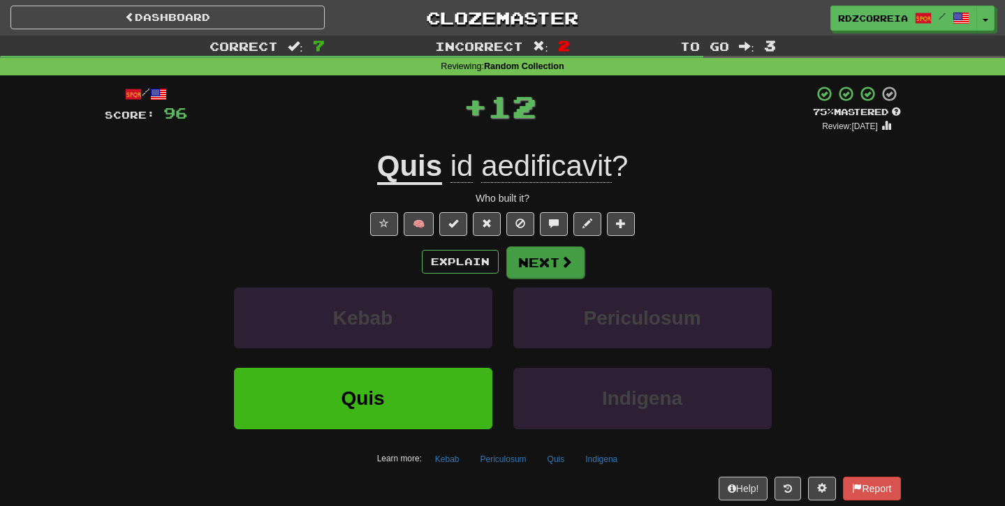
click at [546, 269] on button "Next" at bounding box center [545, 263] width 78 height 32
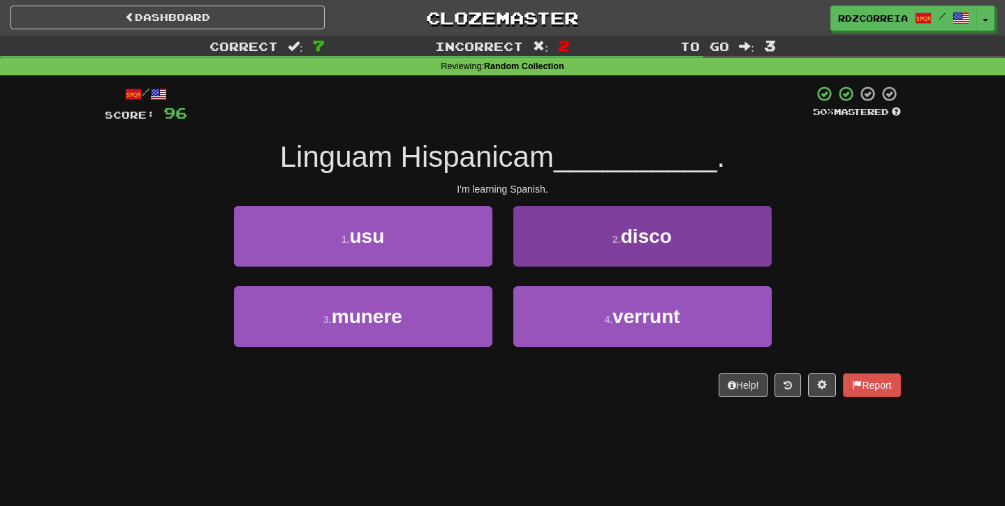
click at [581, 257] on button "2 . disco" at bounding box center [642, 236] width 258 height 61
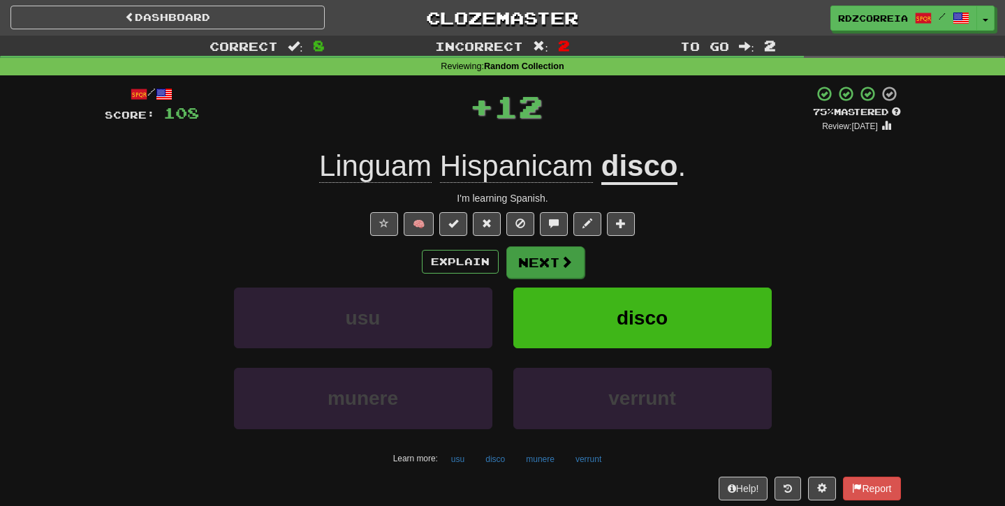
click at [543, 260] on button "Next" at bounding box center [545, 263] width 78 height 32
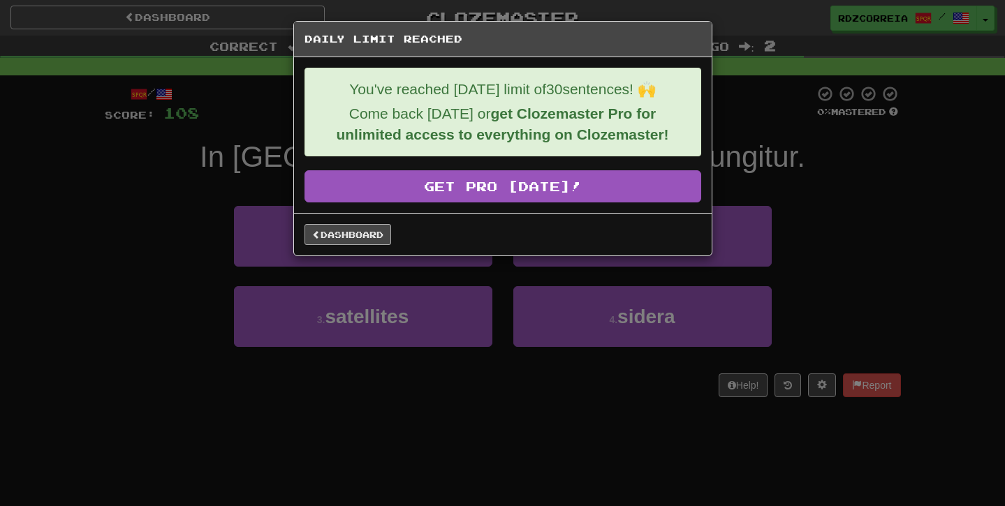
click at [381, 242] on link "Dashboard" at bounding box center [348, 234] width 87 height 21
